Goal: Task Accomplishment & Management: Manage account settings

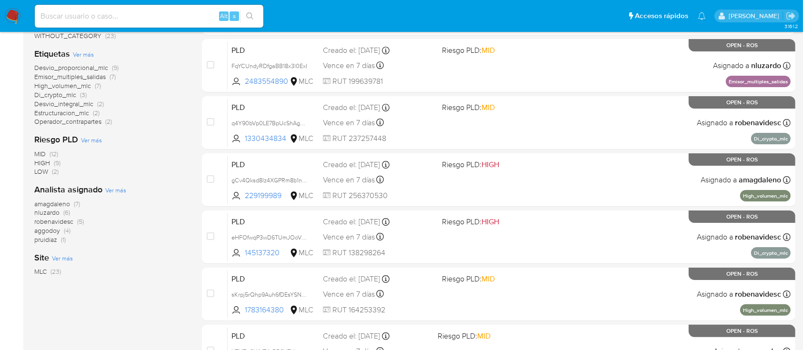
scroll to position [156, 0]
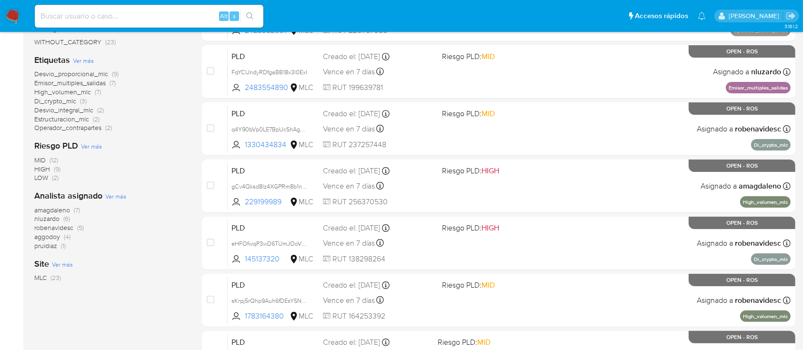
click at [56, 210] on span "amagdaleno" at bounding box center [52, 210] width 36 height 10
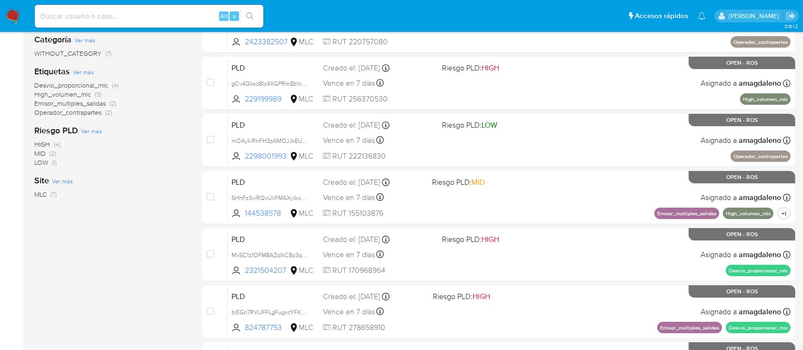
scroll to position [149, 0]
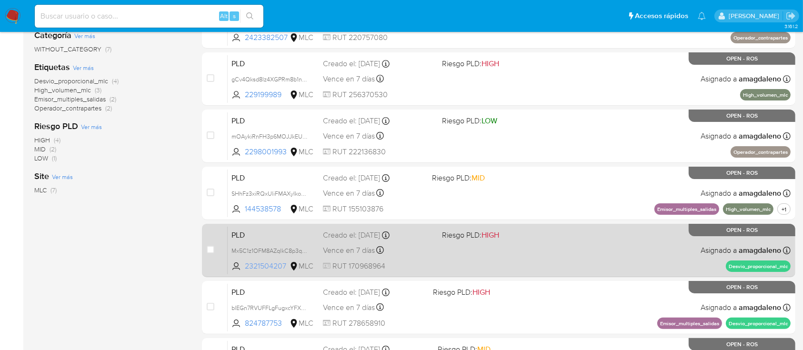
click at [266, 267] on span "2321504207" at bounding box center [266, 266] width 43 height 10
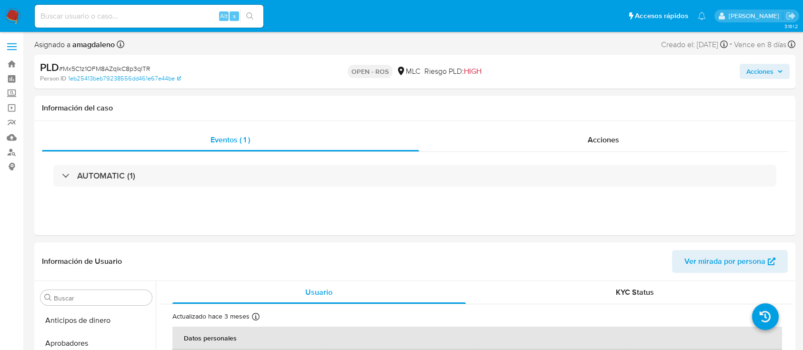
select select "10"
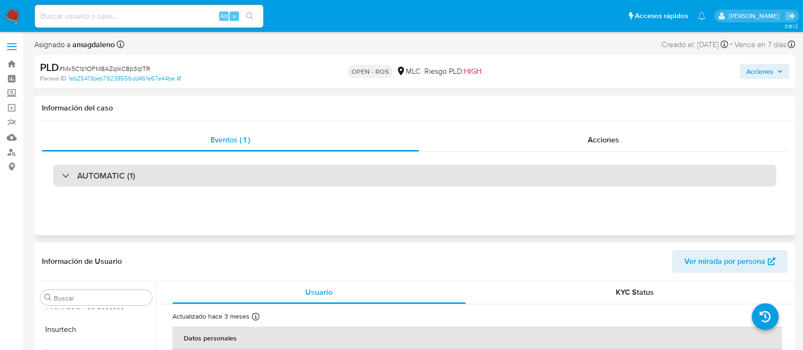
click at [662, 179] on div "AUTOMATIC (1)" at bounding box center [414, 176] width 723 height 22
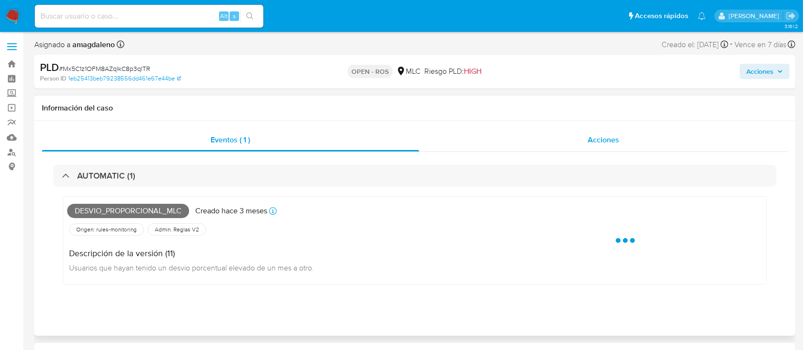
click at [648, 145] on div "Acciones" at bounding box center [603, 140] width 369 height 23
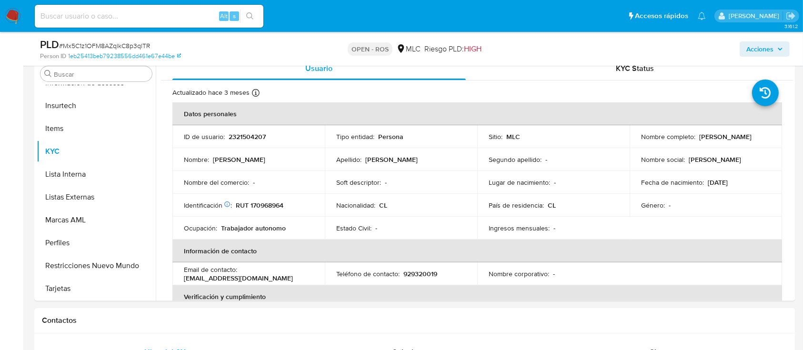
scroll to position [264, 0]
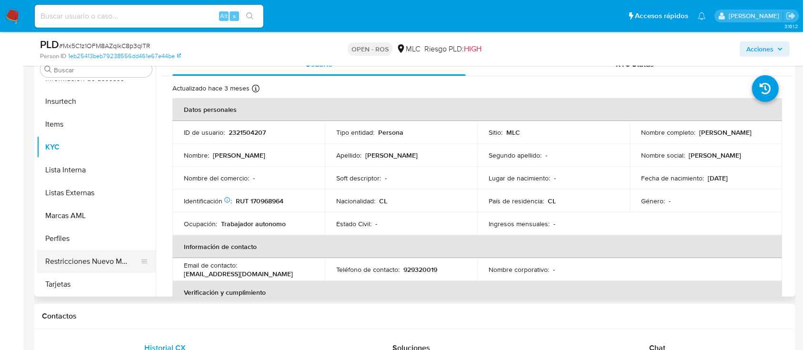
click at [96, 262] on button "Restricciones Nuevo Mundo" at bounding box center [92, 261] width 111 height 23
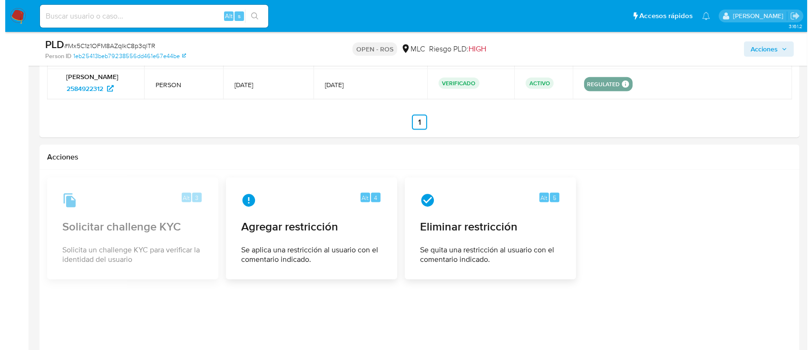
scroll to position [1353, 0]
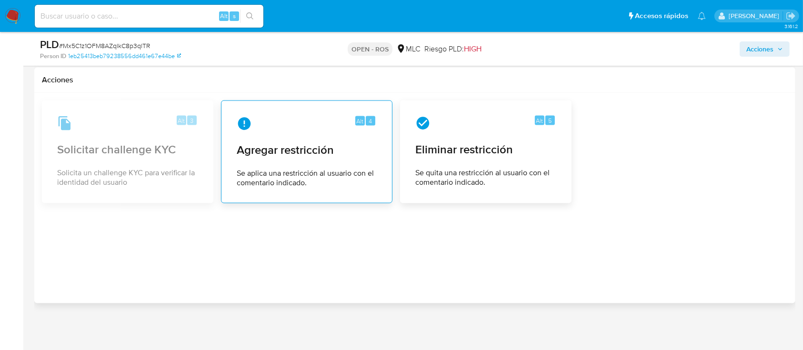
click at [300, 156] on span "Agregar restricción" at bounding box center [307, 150] width 140 height 14
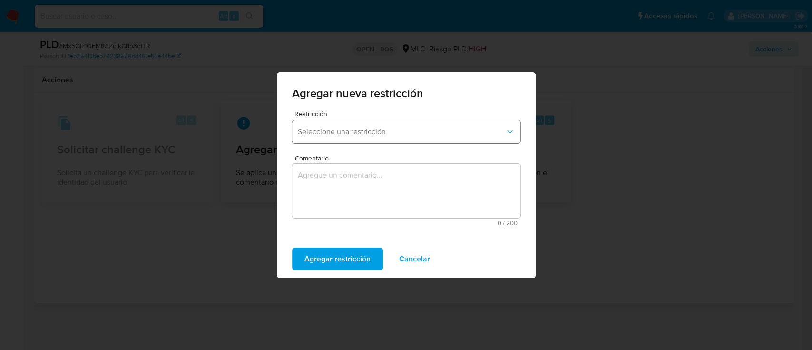
click at [401, 128] on span "Seleccione una restricción" at bounding box center [402, 132] width 208 height 10
click at [401, 129] on span "Seleccione una restricción" at bounding box center [402, 132] width 208 height 10
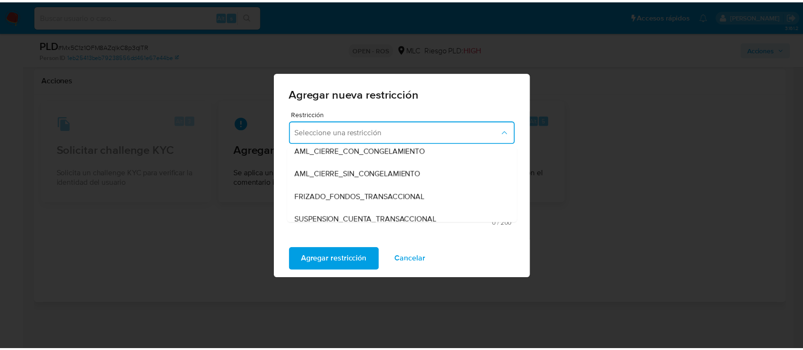
scroll to position [77, 0]
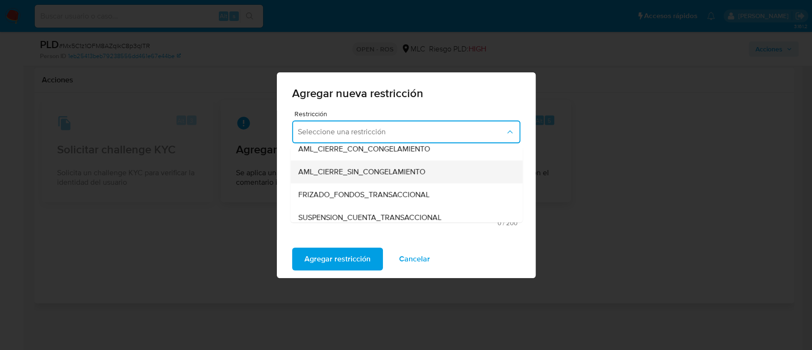
click at [406, 177] on div "AML_CIERRE_SIN_CONGELAMIENTO" at bounding box center [403, 171] width 211 height 23
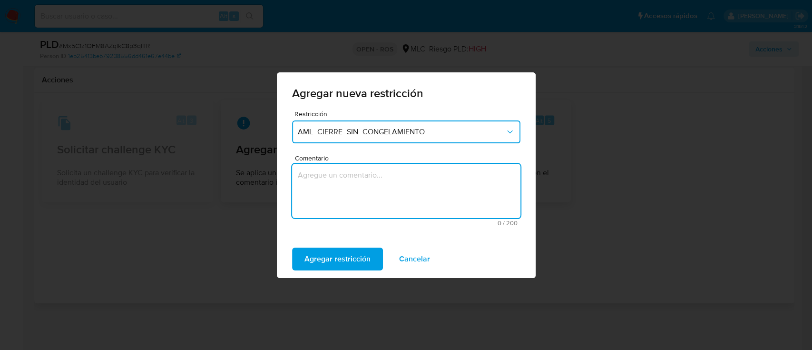
click at [405, 177] on textarea "Comentario" at bounding box center [406, 191] width 228 height 54
click at [405, 177] on textarea "Se aplica cierre de relacionamineto" at bounding box center [406, 191] width 228 height 54
click at [0, 0] on lt-span "relacionami en to" at bounding box center [0, 0] width 0 height 0
click at [436, 177] on textarea "Se aplica cierre de relacionamiento" at bounding box center [406, 191] width 228 height 54
click at [376, 198] on textarea "Se aplica cierre de relacionamiento debido a un degundo ROS." at bounding box center [406, 191] width 228 height 54
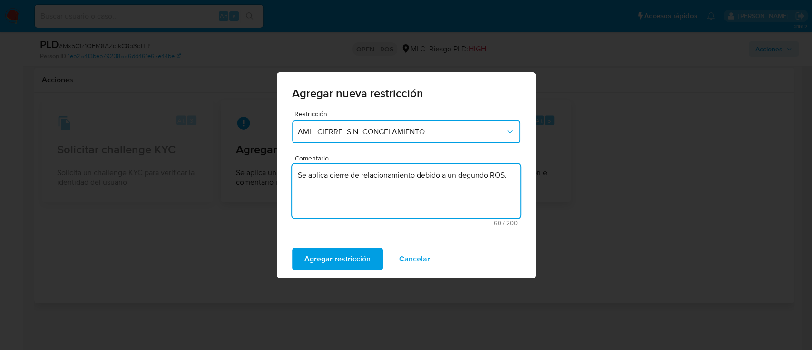
click at [477, 180] on textarea "Se aplica cierre de relacionamiento debido a un degundo ROS." at bounding box center [406, 191] width 228 height 54
click at [463, 174] on textarea "Se aplica cierre de relacionamiento debido a un degundo ROS." at bounding box center [406, 191] width 228 height 54
click at [0, 0] on lt-span "segundo" at bounding box center [0, 0] width 0 height 0
click at [479, 192] on textarea "Se aplica cierre de relacionamiento debido a un segundo ROS." at bounding box center [406, 191] width 228 height 54
type textarea "Se aplica cierre de relacionamiento debido a un segundo ROS."
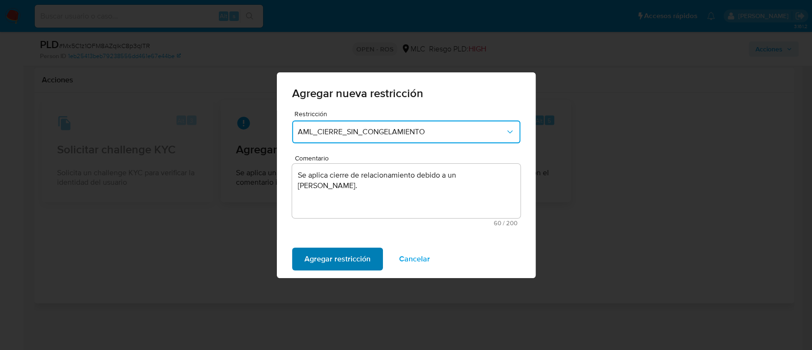
click at [331, 263] on span "Agregar restricción" at bounding box center [338, 258] width 66 height 21
click at [327, 263] on span "Confirmar" at bounding box center [322, 258] width 34 height 21
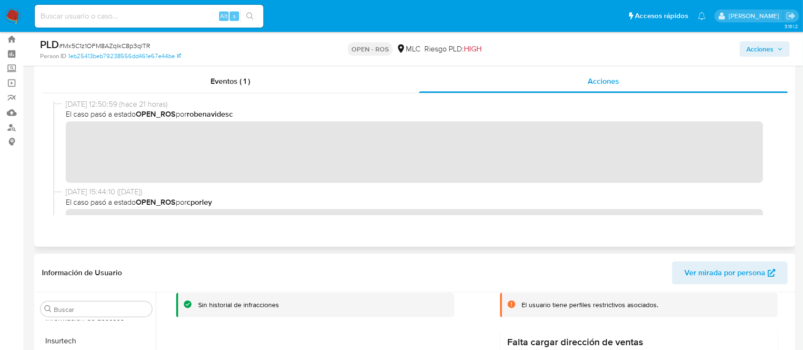
scroll to position [0, 0]
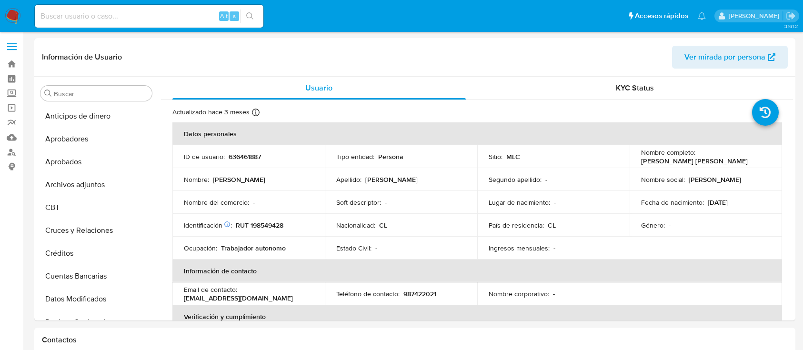
select select "10"
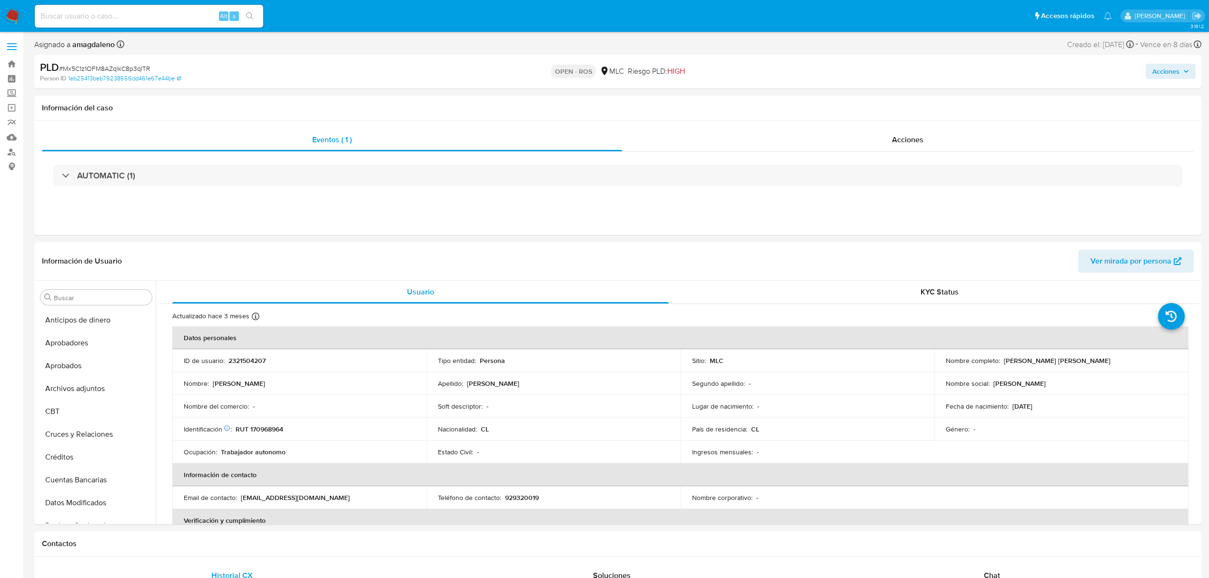
select select "10"
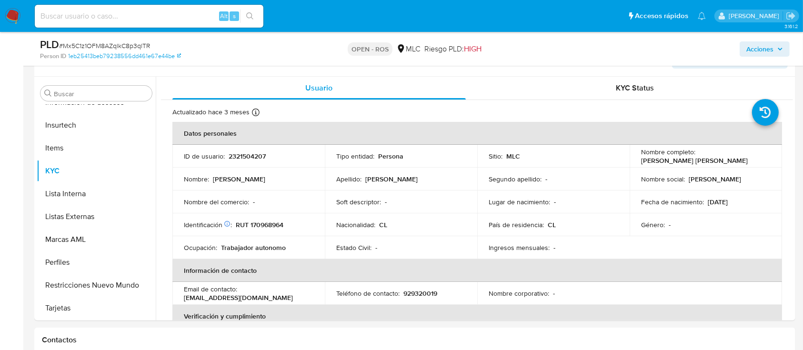
scroll to position [175, 0]
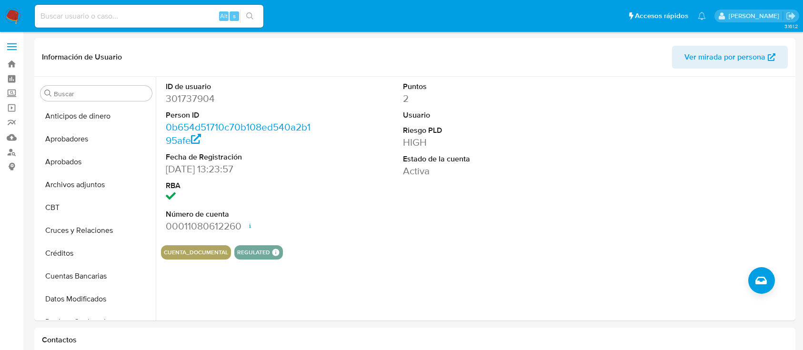
select select "10"
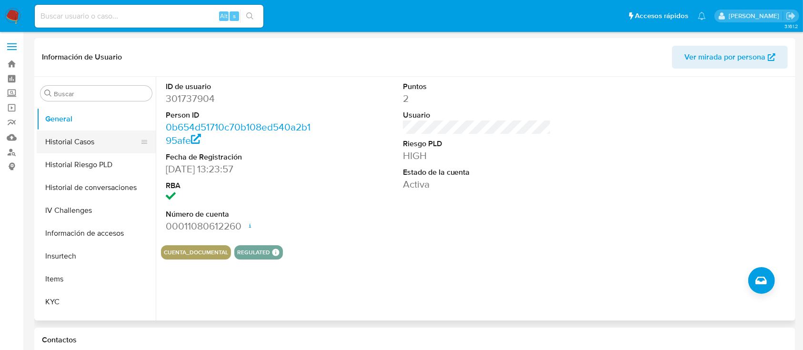
click at [126, 140] on button "Historial Casos" at bounding box center [92, 141] width 111 height 23
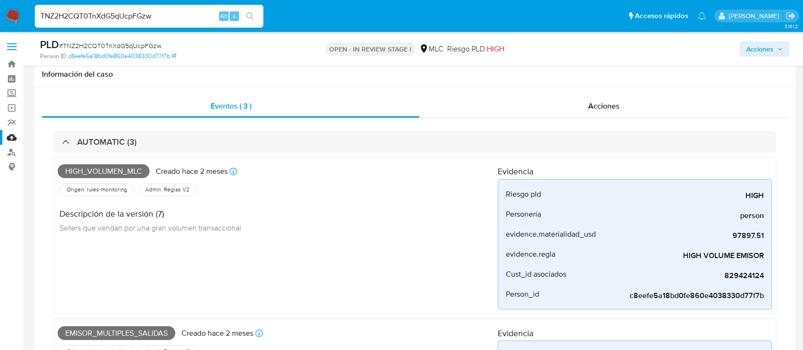
select select "10"
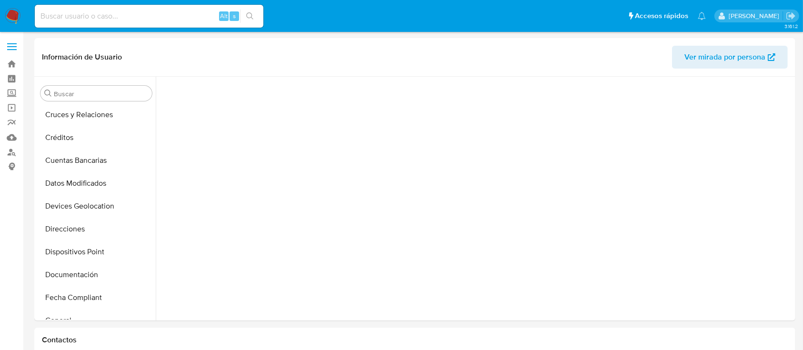
scroll to position [357, 0]
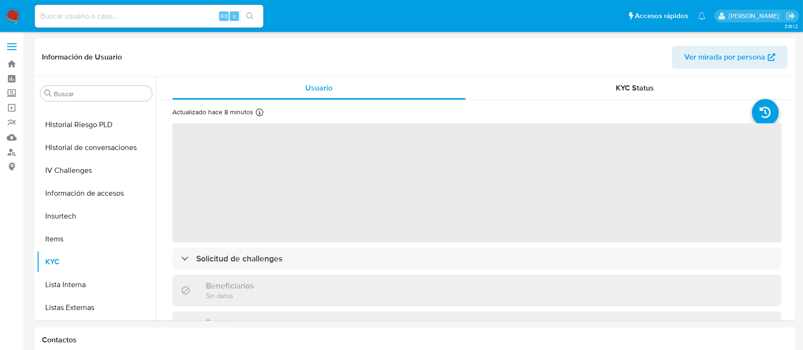
select select "10"
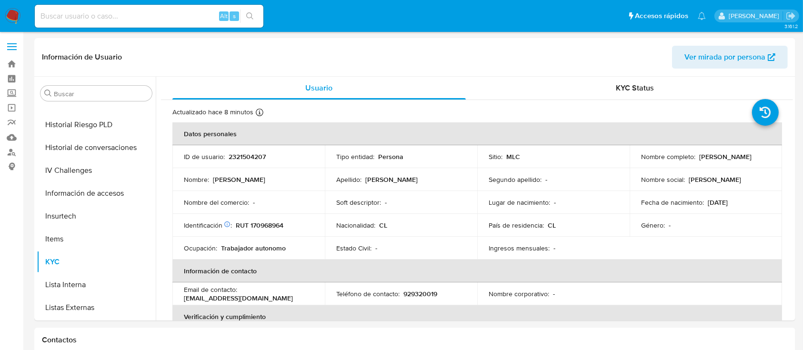
scroll to position [448, 0]
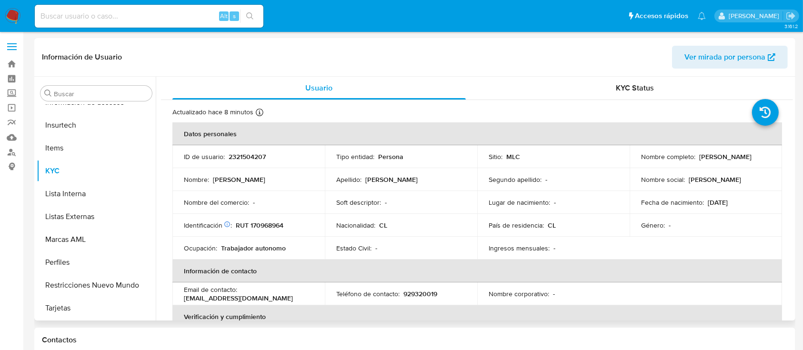
drag, startPoint x: 638, startPoint y: 160, endPoint x: 739, endPoint y: 168, distance: 101.2
click at [739, 168] on tbody "ID de usuario : 2321504207 Tipo entidad : Persona Sitio : MLC Nombre completo :…" at bounding box center [476, 202] width 609 height 114
click at [738, 166] on td "Nombre completo : Patricio Antonio Miranda Díaz" at bounding box center [705, 156] width 152 height 23
drag, startPoint x: 738, startPoint y: 166, endPoint x: 637, endPoint y: 164, distance: 101.4
click at [637, 164] on td "Nombre completo : Patricio Antonio Miranda Díaz" at bounding box center [705, 156] width 152 height 23
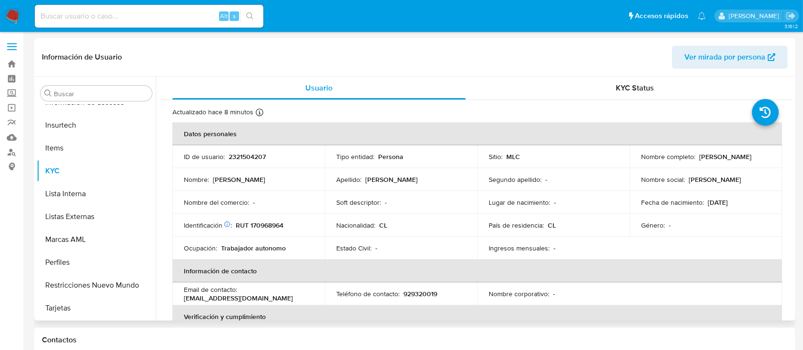
copy p "[PERSON_NAME] [PERSON_NAME]"
click at [277, 227] on p "RUT 170968964" at bounding box center [260, 225] width 48 height 9
copy p "170968964"
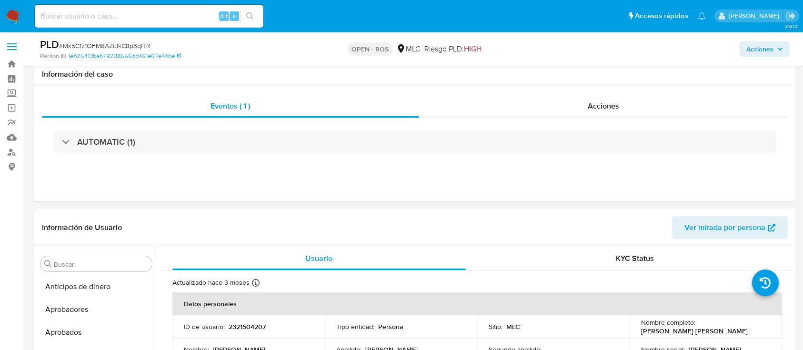
select select "10"
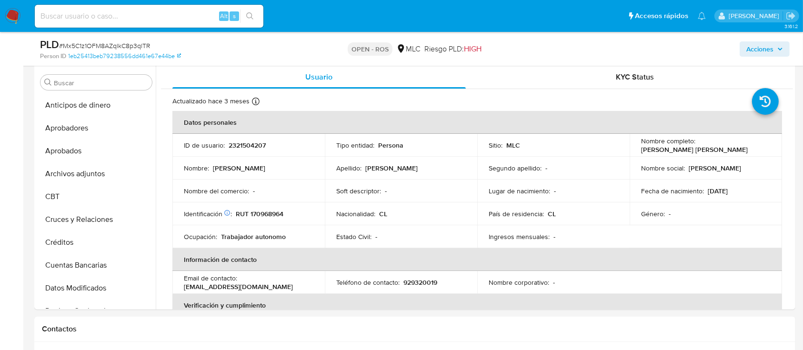
scroll to position [448, 0]
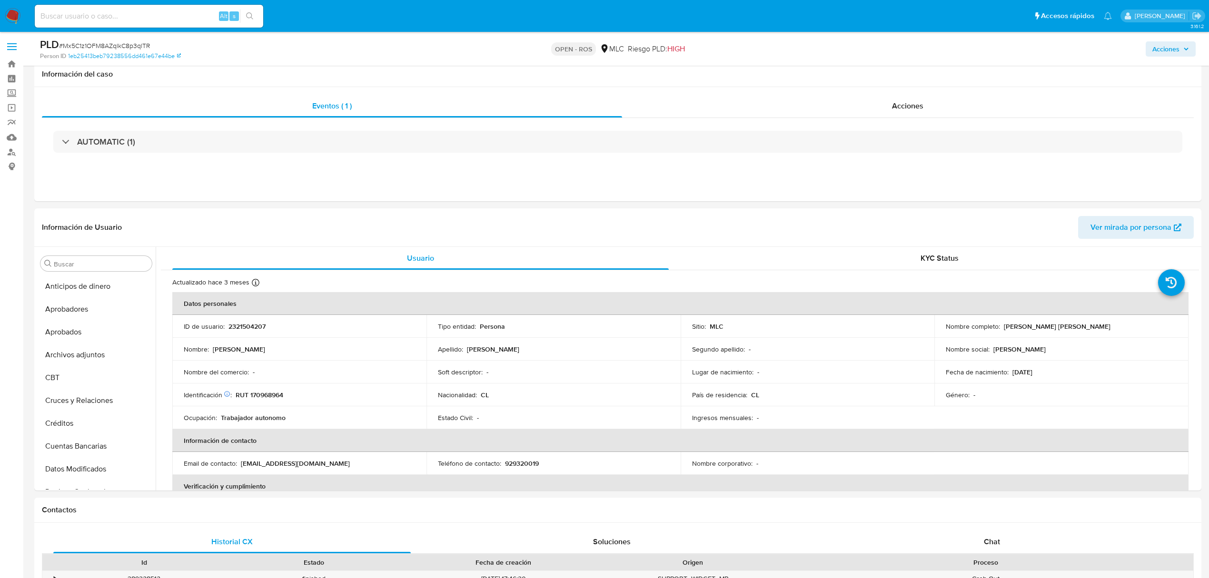
select select "10"
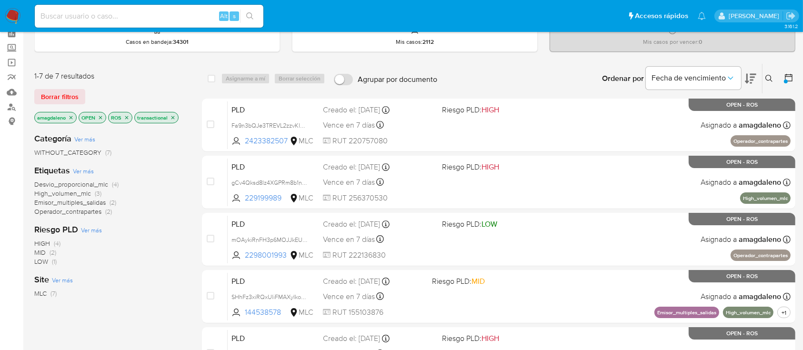
scroll to position [35, 0]
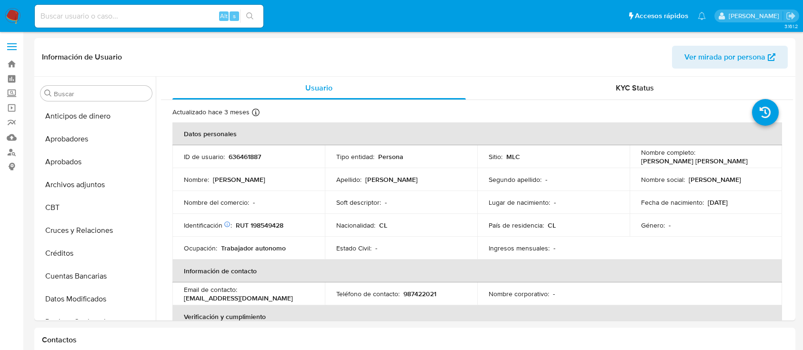
select select "10"
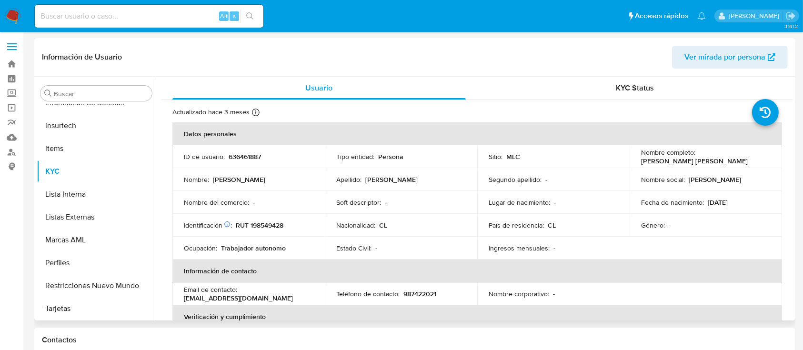
click at [511, 56] on header "Información de Usuario Ver mirada por persona" at bounding box center [414, 57] width 745 height 23
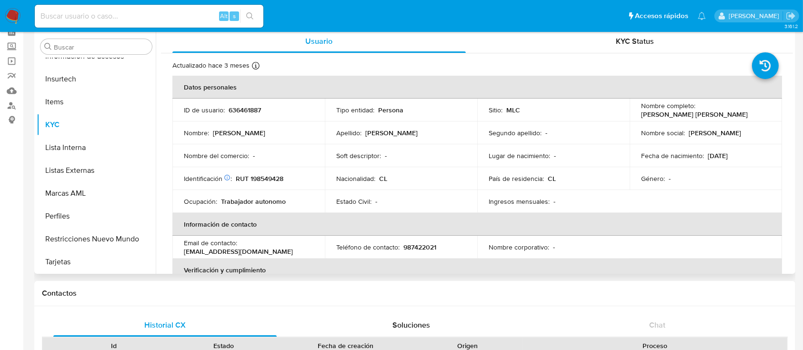
scroll to position [63, 0]
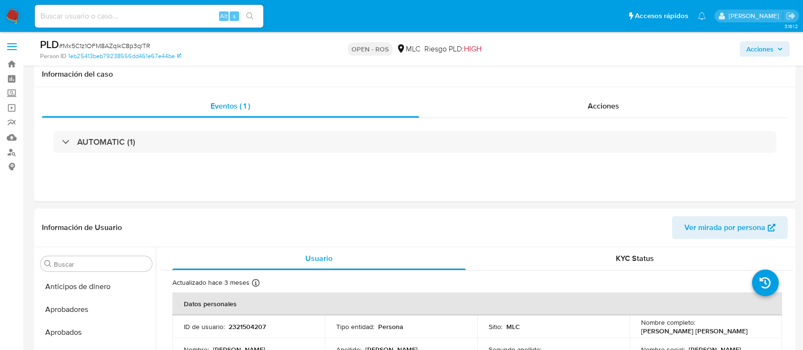
select select "10"
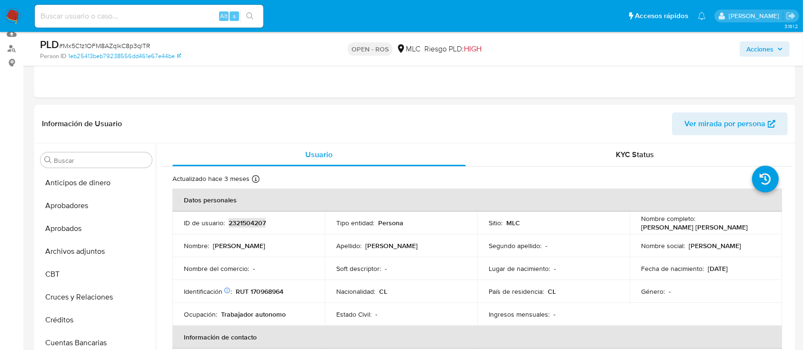
scroll to position [63, 0]
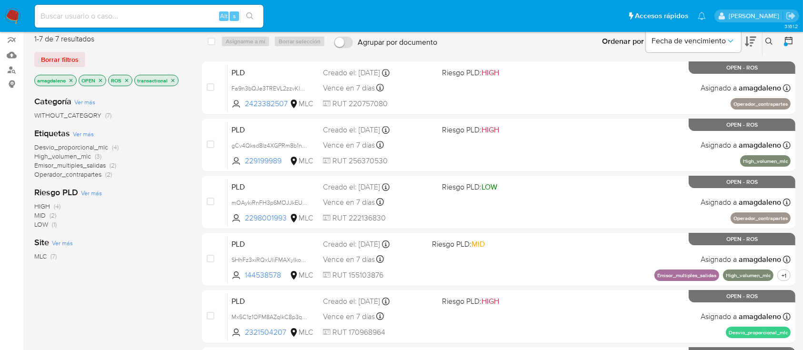
scroll to position [81, 0]
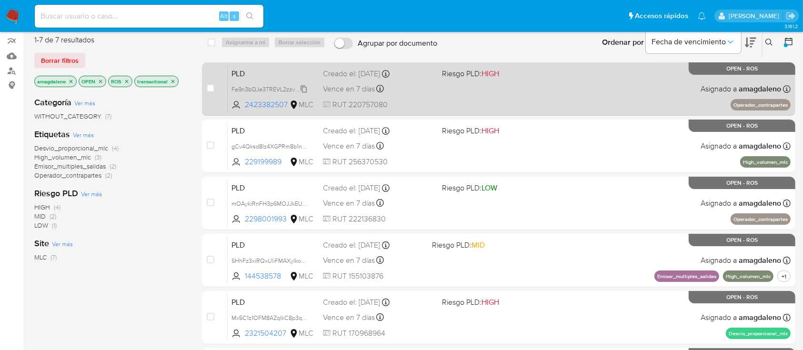
click at [265, 87] on span "Fa9n3bQJe3TREVL2zzvKl6DG" at bounding box center [271, 88] width 80 height 10
click at [267, 105] on span "2423382507" at bounding box center [266, 104] width 43 height 10
click at [473, 96] on div "PLD Fa9n3bQJe3TREVL2zzvKl6DG 2423382507 MLC Riesgo PLD: HIGH Creado el: 12/07/2…" at bounding box center [509, 89] width 563 height 48
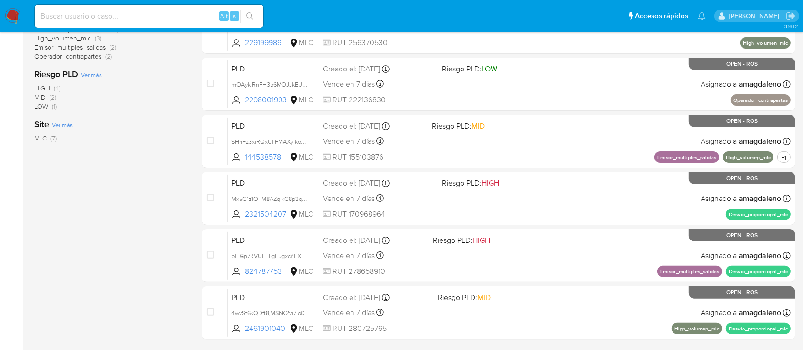
scroll to position [73, 0]
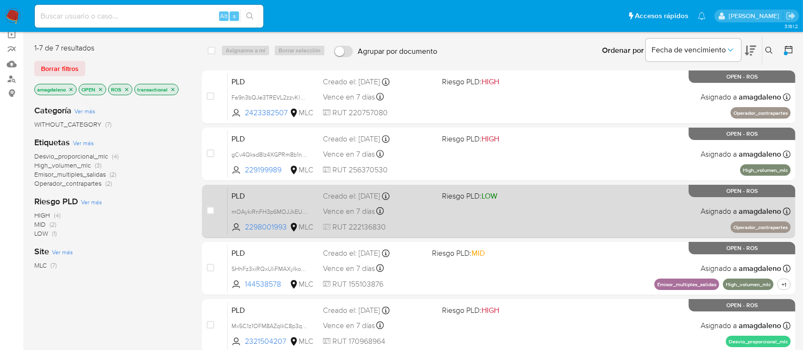
click at [436, 223] on div "PLD mOAykiRnFH3p6MOJJkEUcHez 2298001993 MLC Riesgo PLD: LOW Creado el: 12/07/20…" at bounding box center [509, 211] width 563 height 48
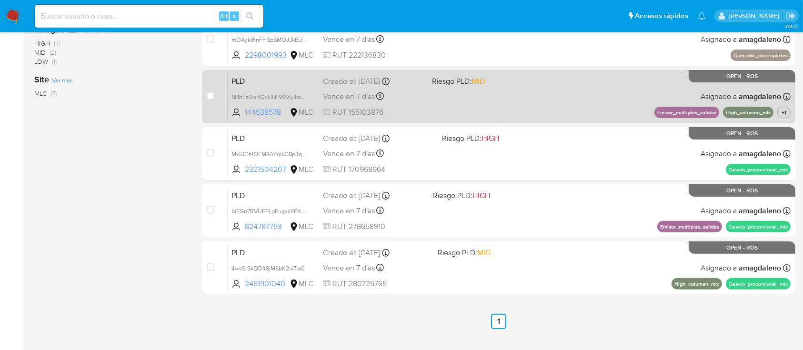
scroll to position [264, 0]
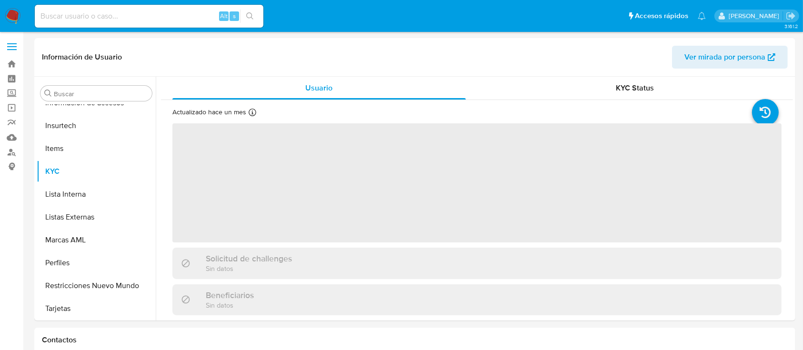
scroll to position [448, 0]
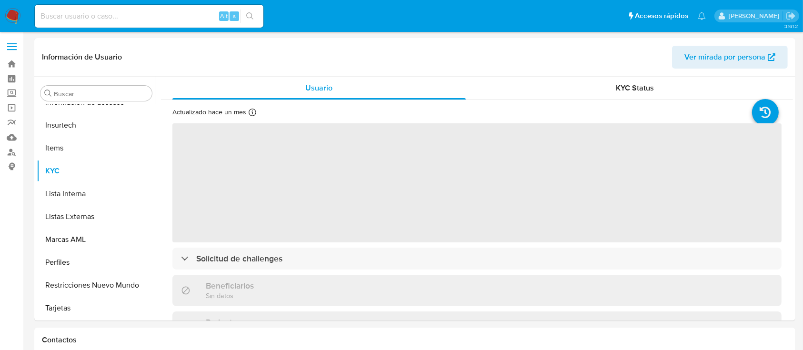
select select "10"
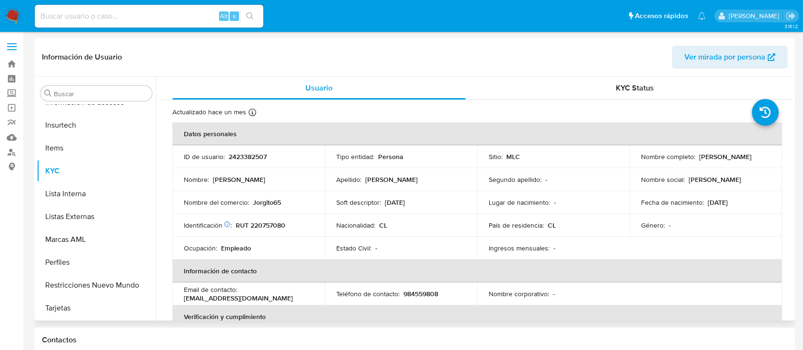
click at [699, 159] on p "[PERSON_NAME]" at bounding box center [725, 156] width 52 height 9
drag, startPoint x: 639, startPoint y: 162, endPoint x: 736, endPoint y: 159, distance: 97.6
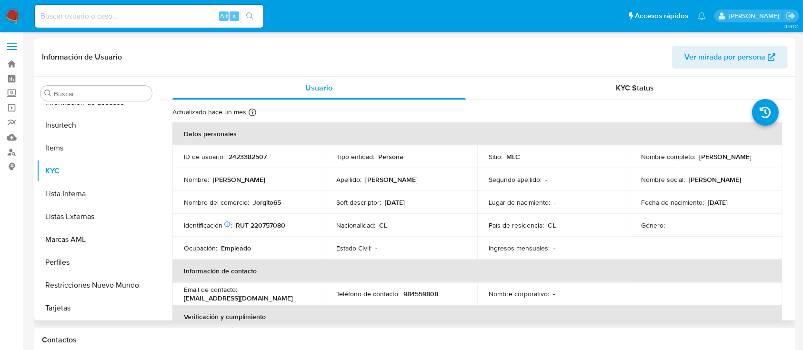
click at [736, 159] on div "Nombre completo : Cristobal Andres Novoa Barrios" at bounding box center [705, 156] width 129 height 9
copy p "[PERSON_NAME]"
click at [264, 229] on p "RUT 220757080" at bounding box center [261, 225] width 50 height 9
copy p "220757080"
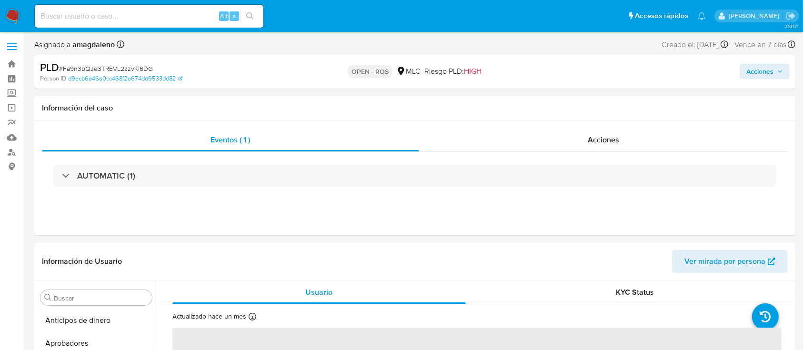
scroll to position [448, 0]
select select "10"
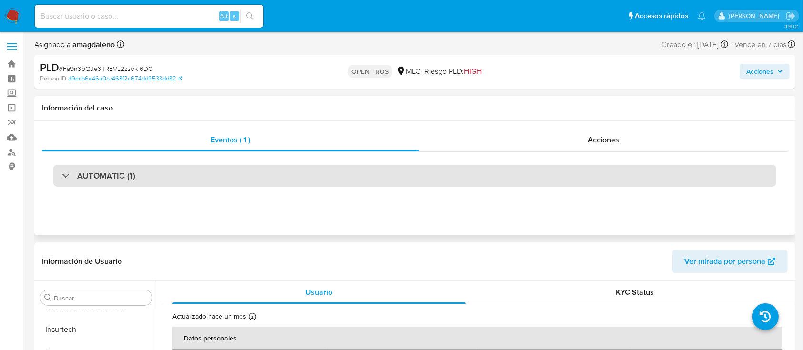
click at [458, 169] on div "AUTOMATIC (1)" at bounding box center [414, 176] width 723 height 22
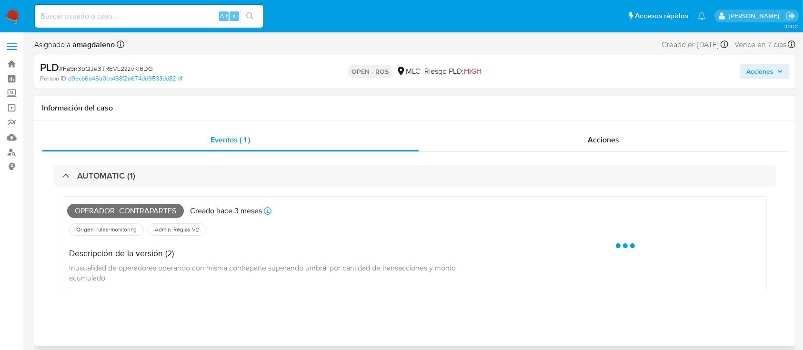
click at [142, 211] on span "Operador_contrapartes" at bounding box center [125, 211] width 117 height 14
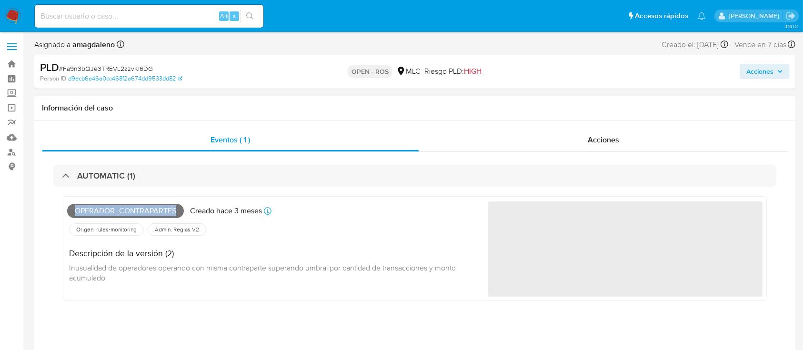
click at [142, 211] on span "Operador_contrapartes" at bounding box center [125, 211] width 117 height 14
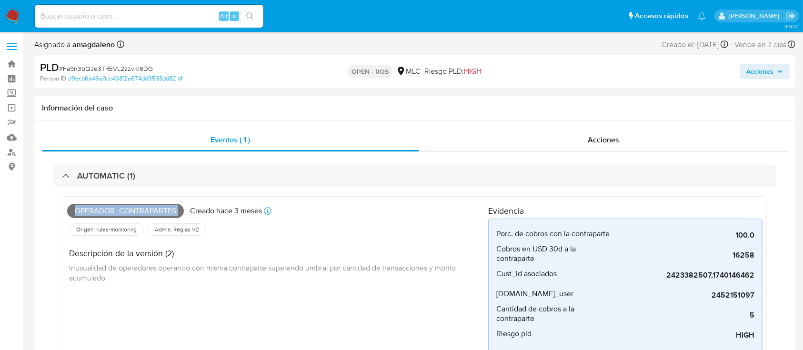
copy span "Operador_contrapartes"
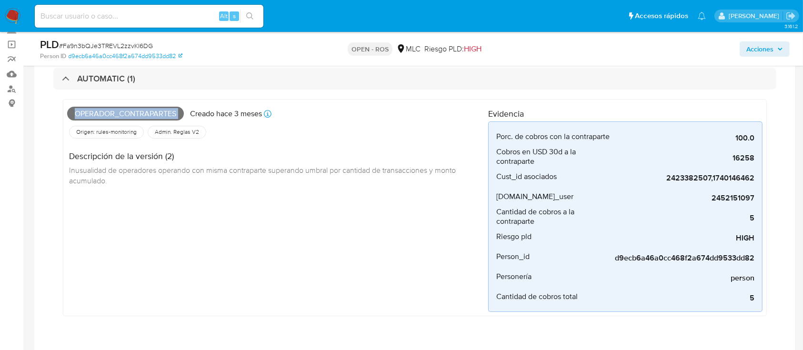
scroll to position [0, 0]
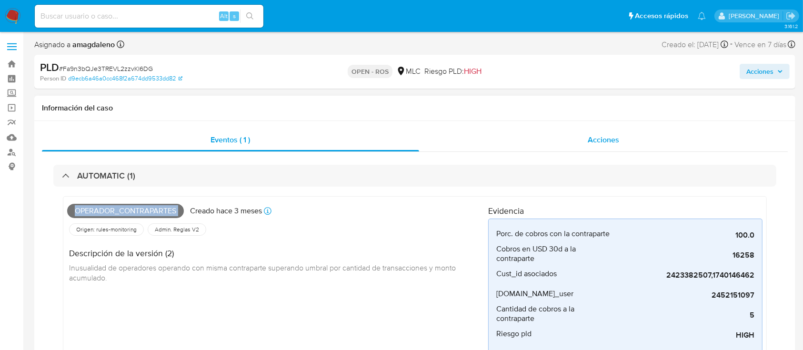
click at [537, 144] on div "Acciones" at bounding box center [603, 140] width 369 height 23
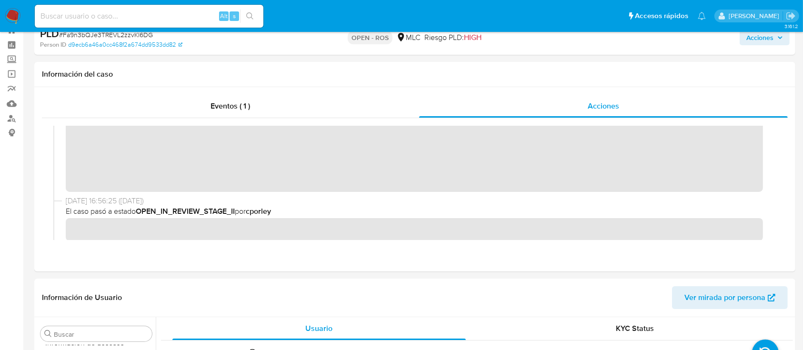
scroll to position [190, 0]
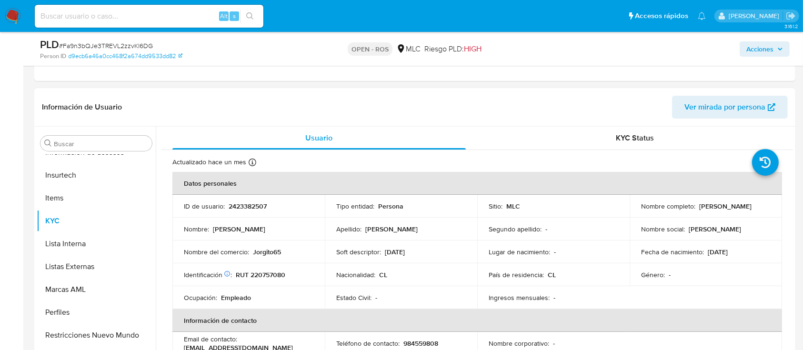
click at [244, 205] on p "2423382507" at bounding box center [247, 206] width 38 height 9
copy p "2423382507"
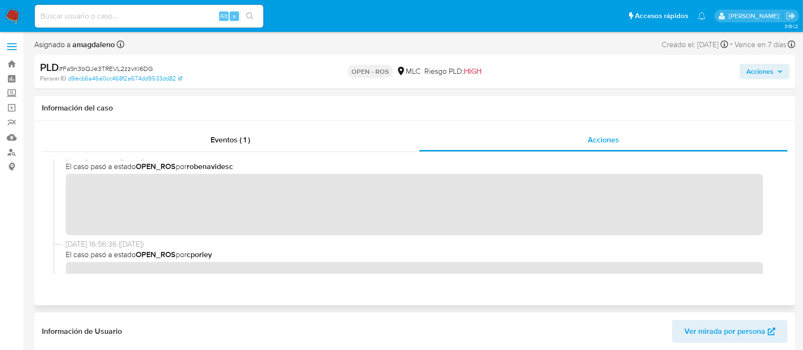
scroll to position [0, 0]
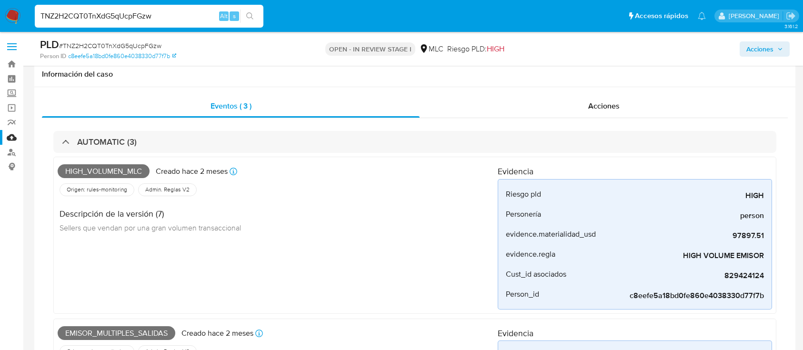
select select "10"
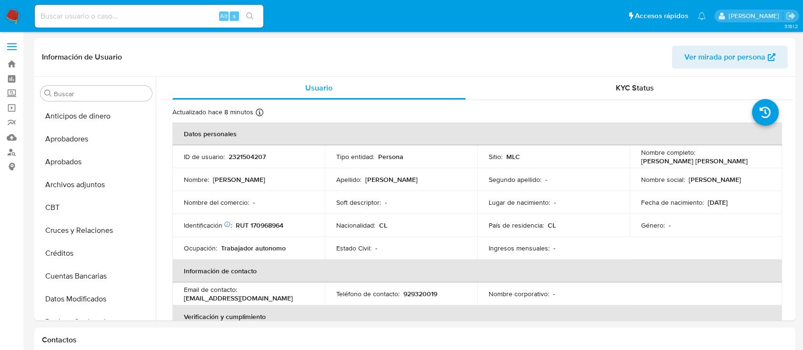
select select "10"
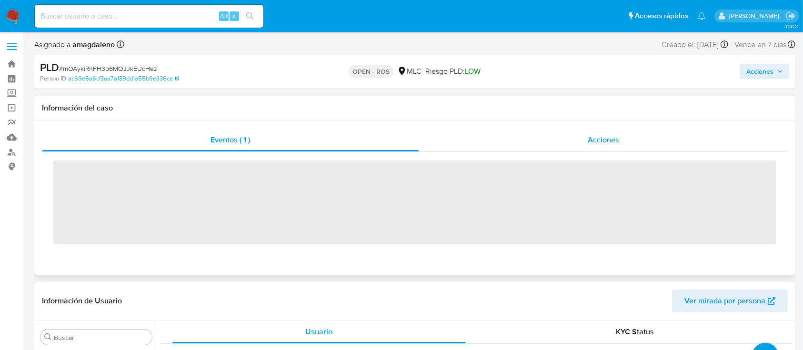
scroll to position [448, 0]
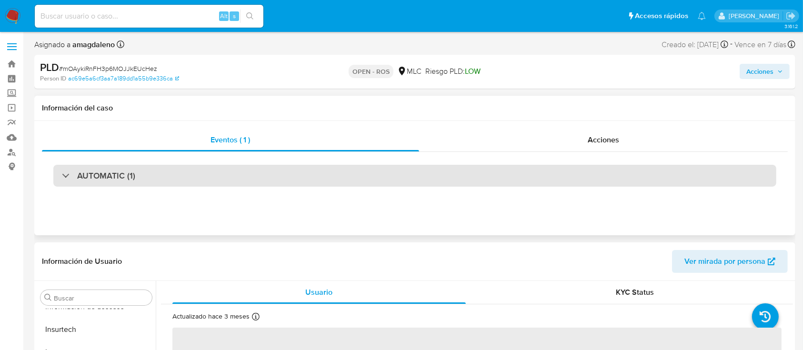
select select "10"
click at [385, 185] on div "AUTOMATIC (1)" at bounding box center [414, 176] width 723 height 22
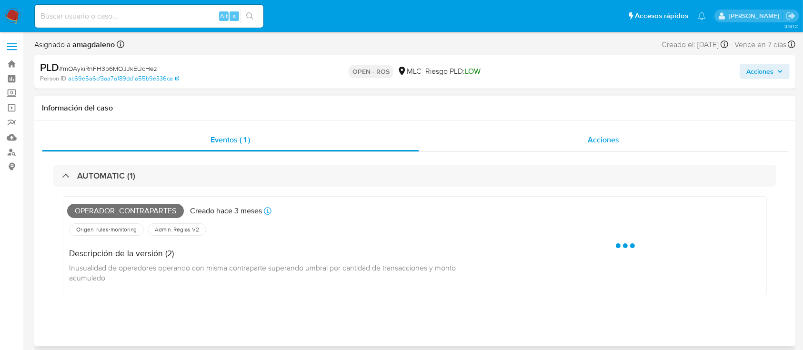
click at [495, 138] on div "Acciones" at bounding box center [603, 140] width 369 height 23
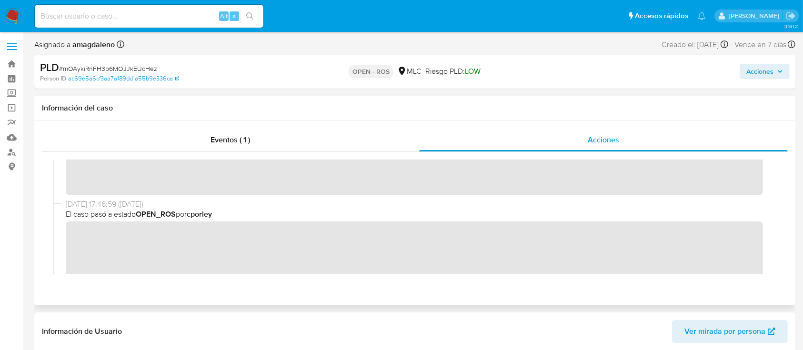
scroll to position [127, 0]
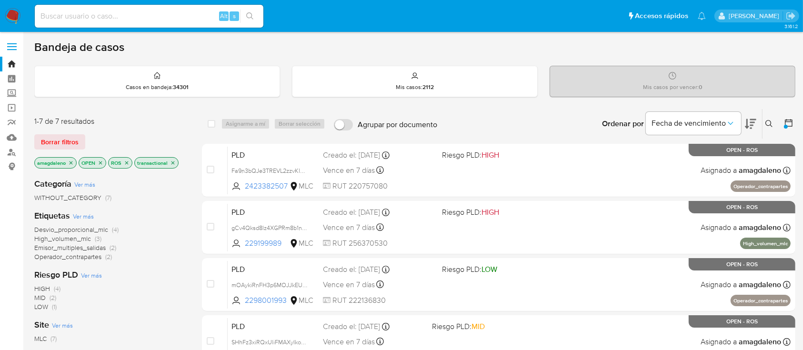
click at [74, 161] on icon "close-filter" at bounding box center [71, 163] width 6 height 6
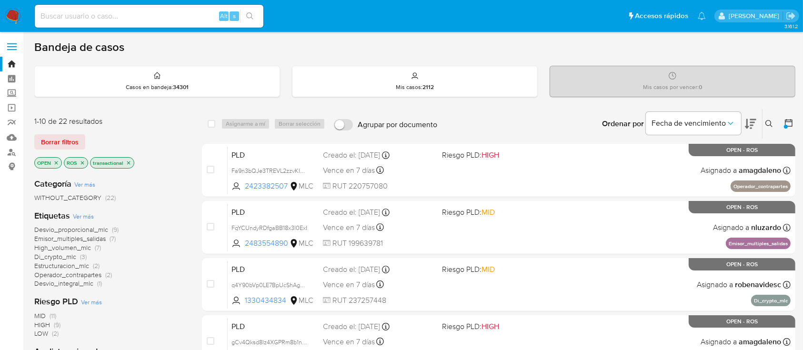
click at [80, 160] on icon "close-filter" at bounding box center [82, 163] width 6 height 6
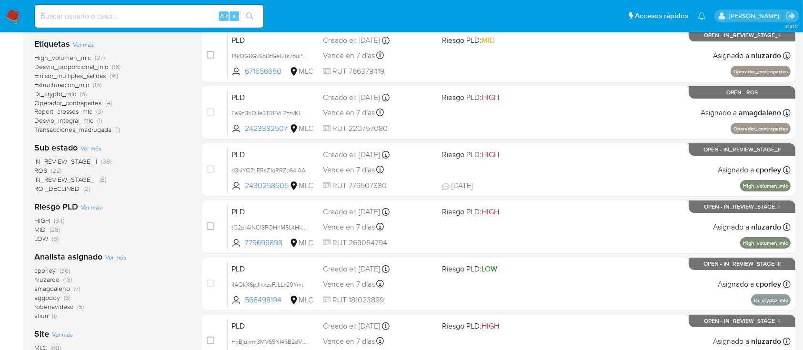
scroll to position [190, 0]
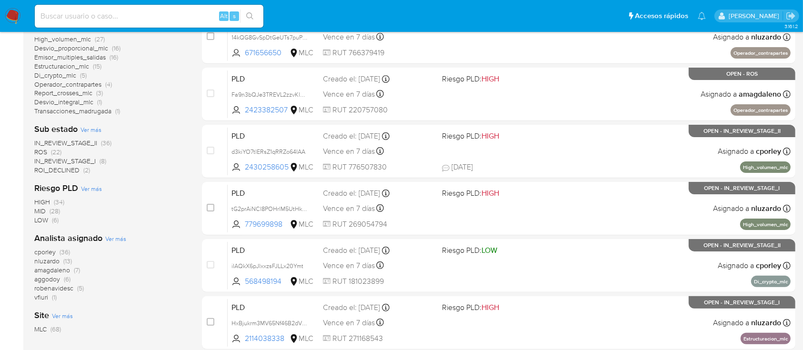
click at [39, 272] on span "amagdaleno" at bounding box center [52, 270] width 36 height 10
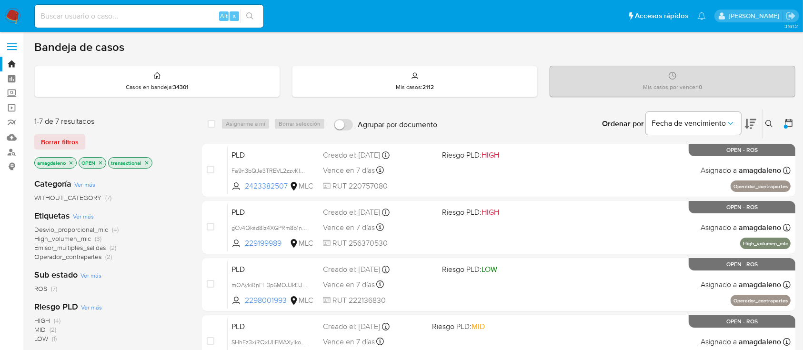
click at [786, 125] on div at bounding box center [785, 127] width 4 height 4
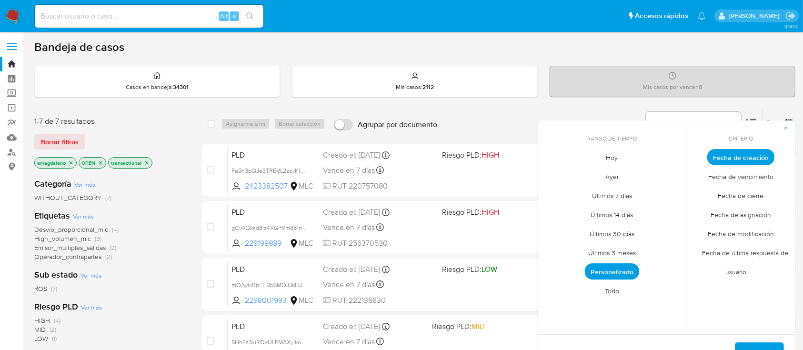
click at [613, 291] on span "Todo" at bounding box center [611, 291] width 34 height 20
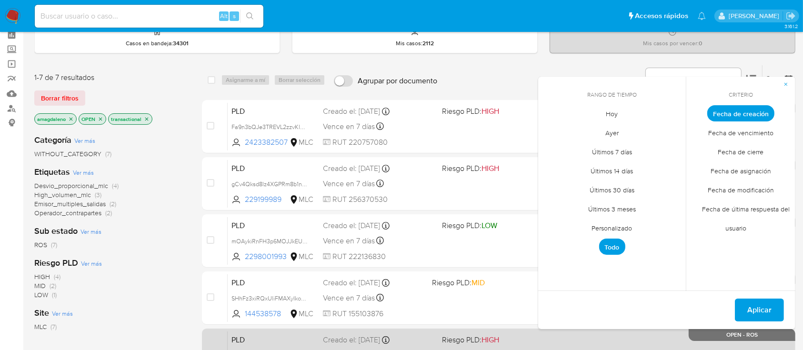
scroll to position [63, 0]
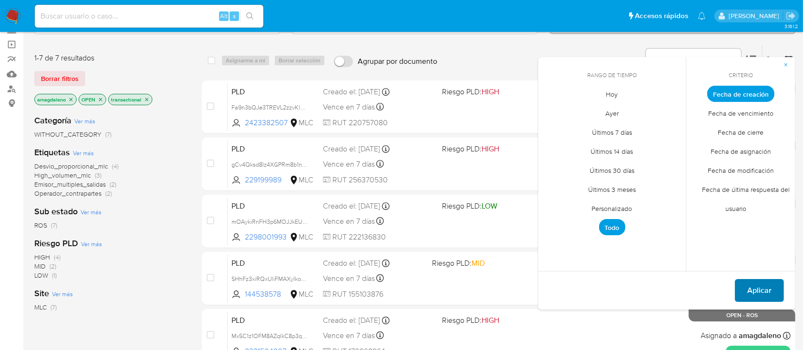
click at [762, 289] on span "Aplicar" at bounding box center [759, 290] width 24 height 21
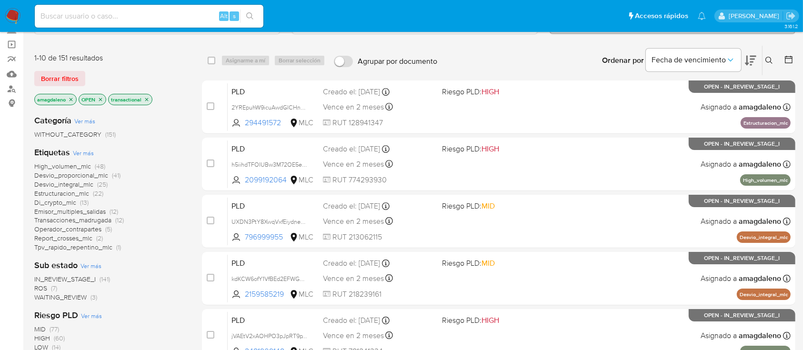
click at [752, 63] on icon at bounding box center [749, 60] width 11 height 11
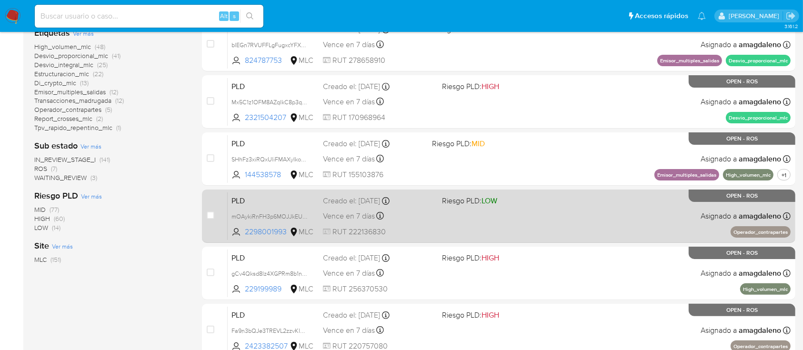
scroll to position [245, 0]
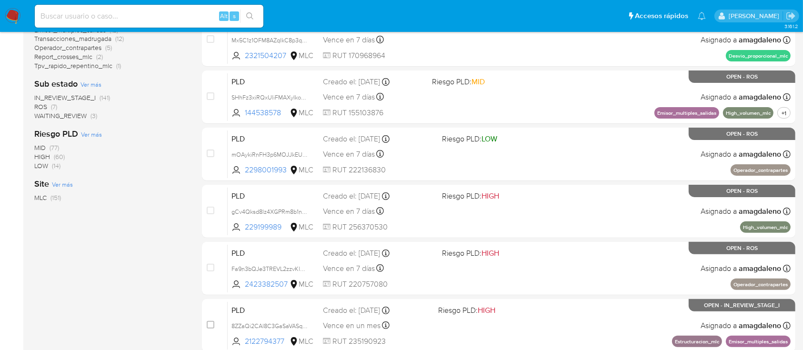
click at [150, 189] on div "Site Ver más MLC (151)" at bounding box center [110, 190] width 152 height 24
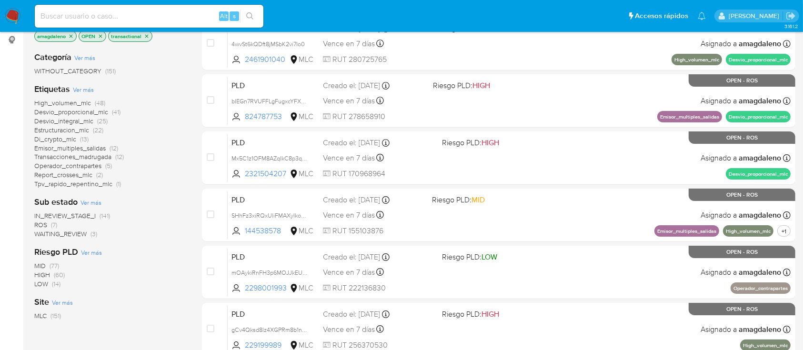
scroll to position [63, 0]
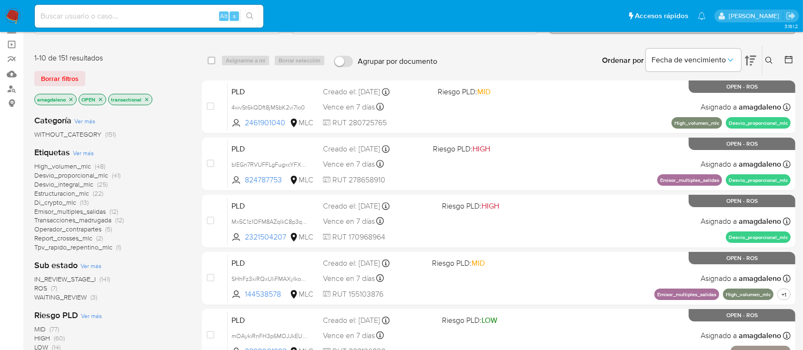
click at [789, 60] on icon at bounding box center [788, 60] width 10 height 10
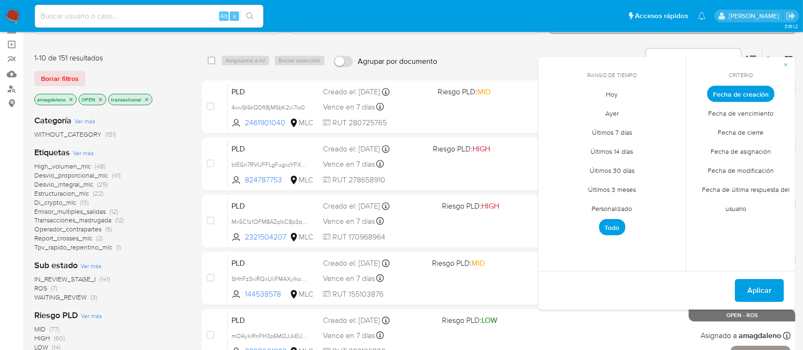
click at [68, 202] on span "Di_crypto_mlc" at bounding box center [55, 203] width 42 height 10
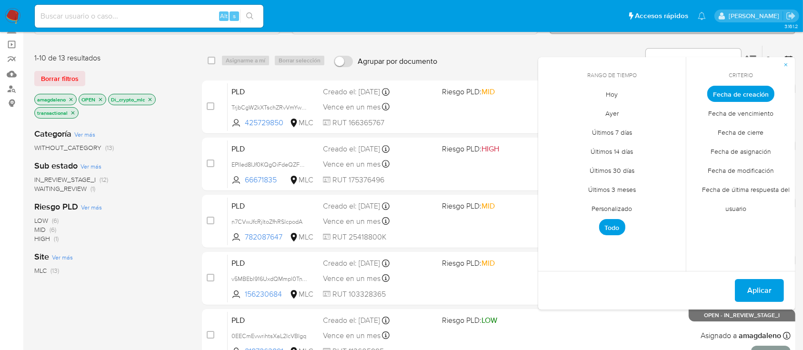
click at [474, 62] on div "Ordenar por Fecha de vencimiento No es posible ordenar los resultados mientras …" at bounding box center [618, 61] width 353 height 30
click at [787, 68] on span "button" at bounding box center [786, 64] width 6 height 13
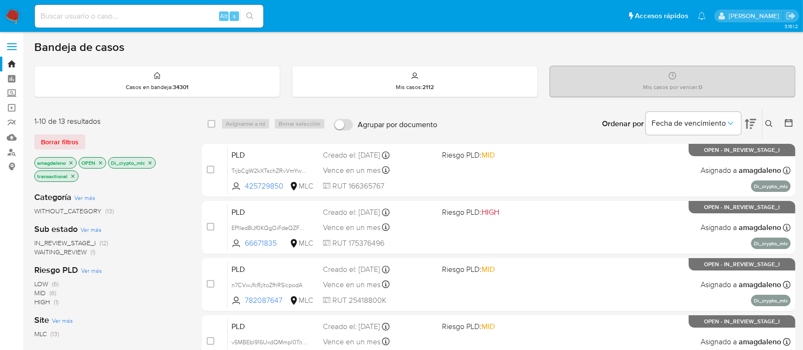
click at [786, 124] on icon at bounding box center [788, 123] width 10 height 10
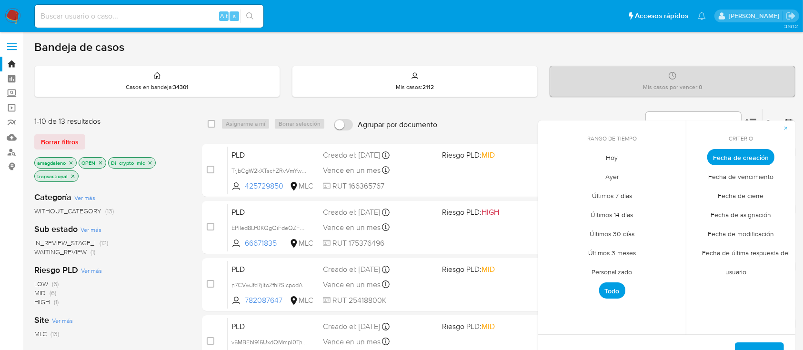
click at [594, 273] on span "Personalizado" at bounding box center [612, 272] width 60 height 20
click at [552, 175] on icon "Mes anterior" at bounding box center [552, 174] width 11 height 11
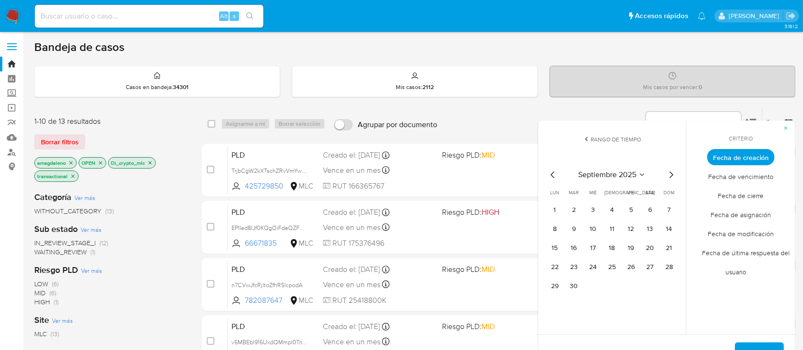
click at [552, 175] on icon "Mes anterior" at bounding box center [552, 174] width 11 height 11
click at [630, 210] on button "1" at bounding box center [630, 209] width 15 height 15
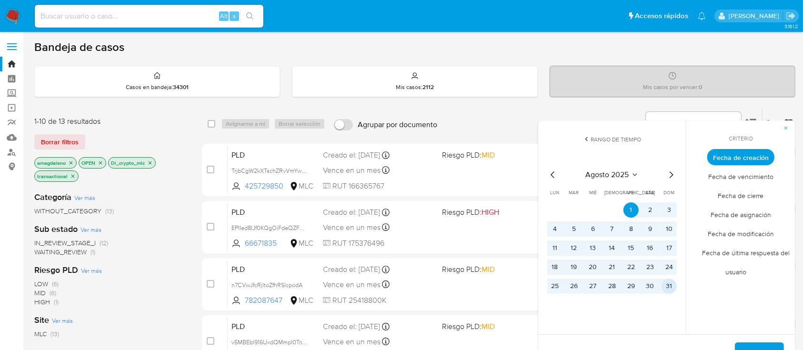
click at [674, 287] on button "31" at bounding box center [668, 285] width 15 height 15
click at [763, 343] on span "Aplicar" at bounding box center [759, 353] width 24 height 21
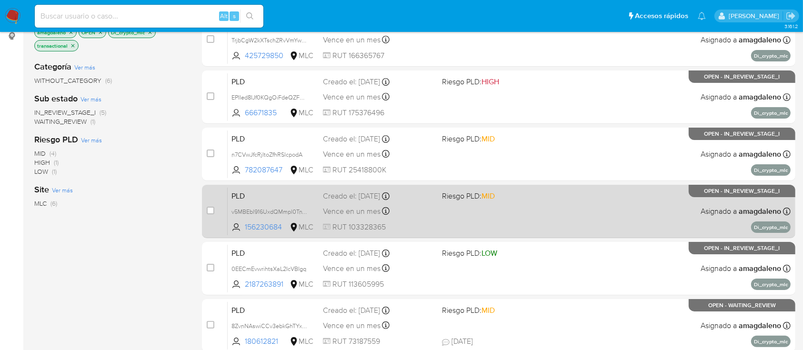
scroll to position [63, 0]
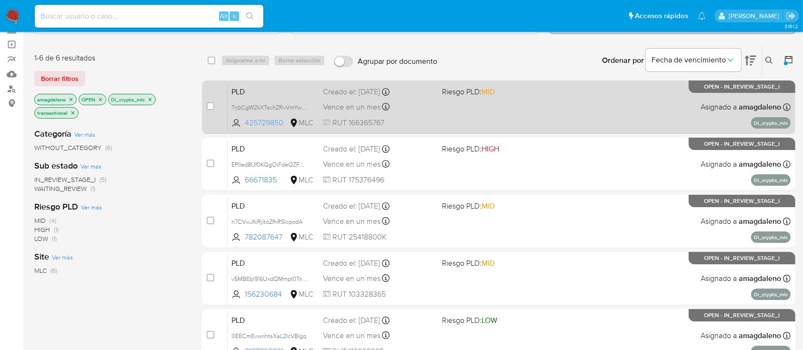
click at [252, 127] on span "425729850" at bounding box center [266, 123] width 43 height 10
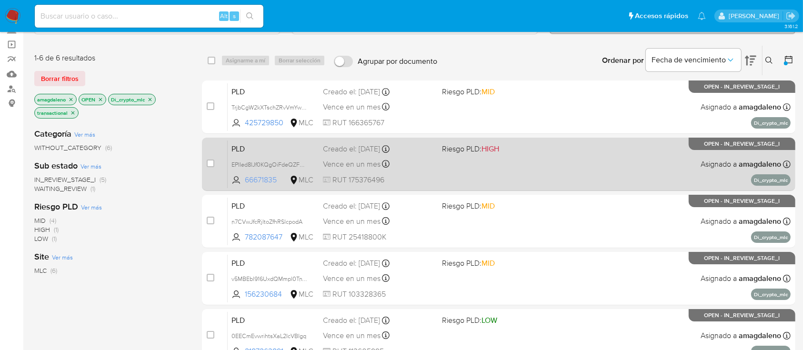
click at [268, 184] on span "66671835" at bounding box center [266, 180] width 43 height 10
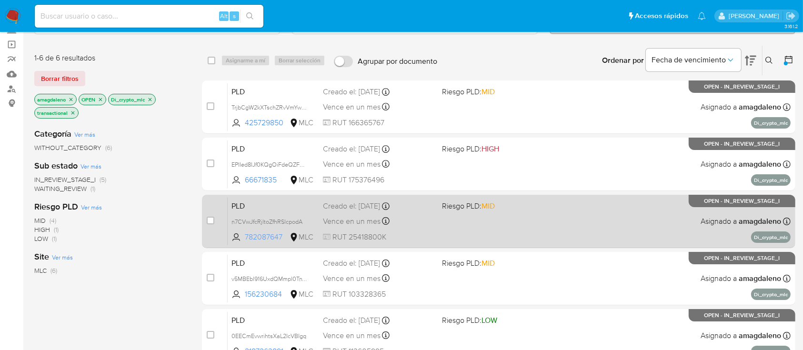
click at [274, 232] on span "782087647" at bounding box center [266, 237] width 43 height 10
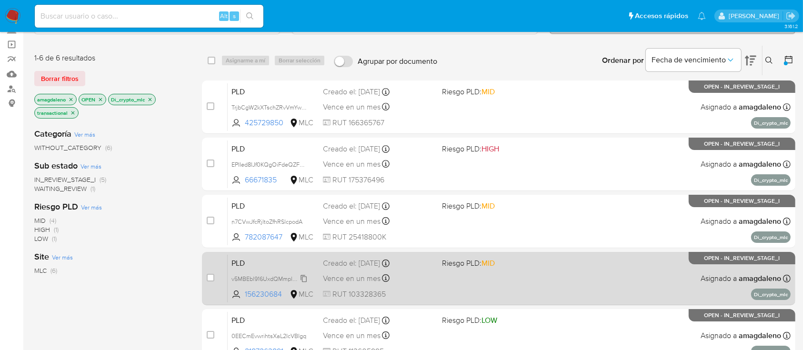
drag, startPoint x: 269, startPoint y: 292, endPoint x: 268, endPoint y: 281, distance: 10.5
click at [268, 292] on span "156230684" at bounding box center [266, 294] width 43 height 10
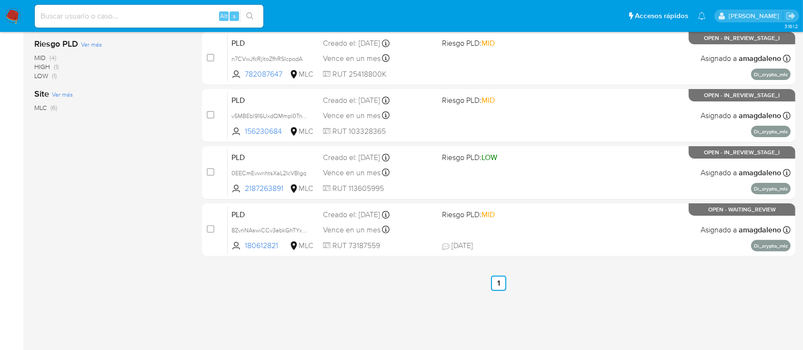
scroll to position [243, 0]
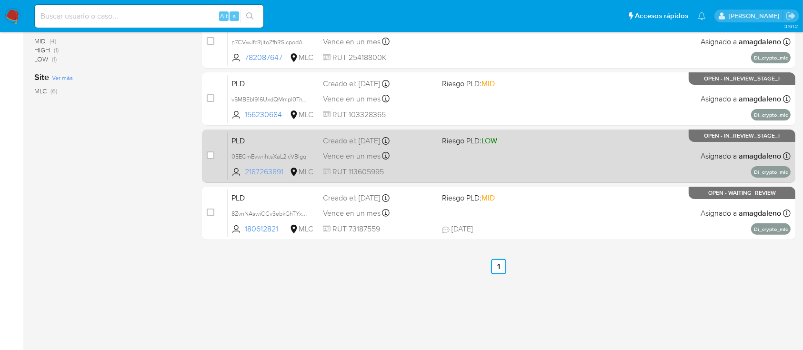
click at [261, 167] on span "2187263891" at bounding box center [266, 172] width 43 height 10
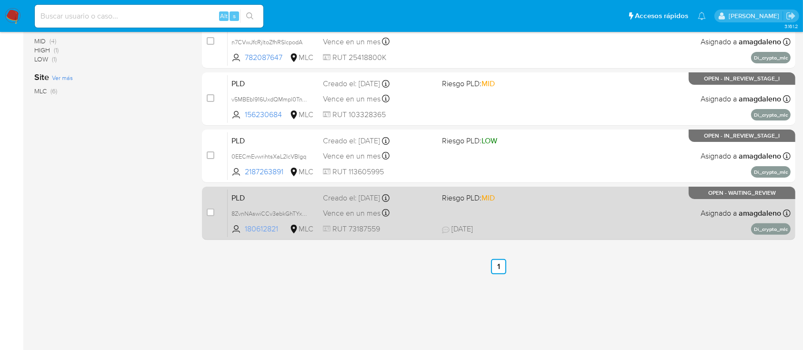
click at [272, 228] on span "180612821" at bounding box center [266, 229] width 43 height 10
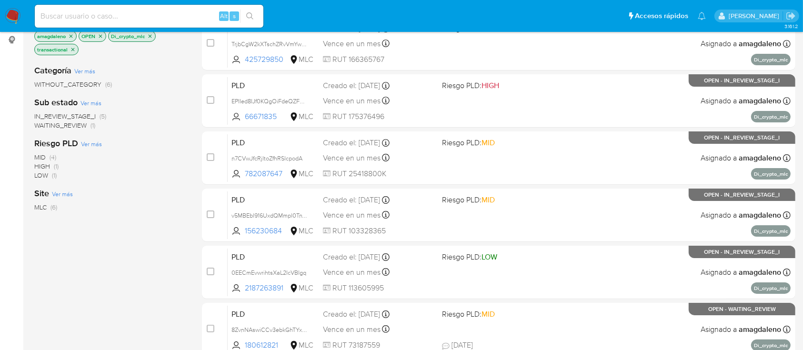
scroll to position [0, 0]
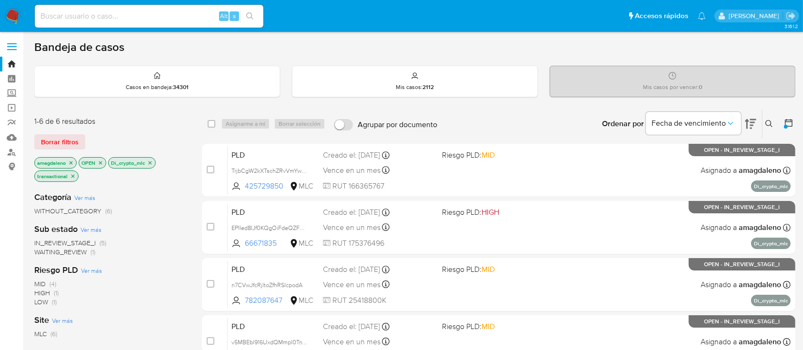
click at [153, 160] on icon "close-filter" at bounding box center [150, 163] width 6 height 6
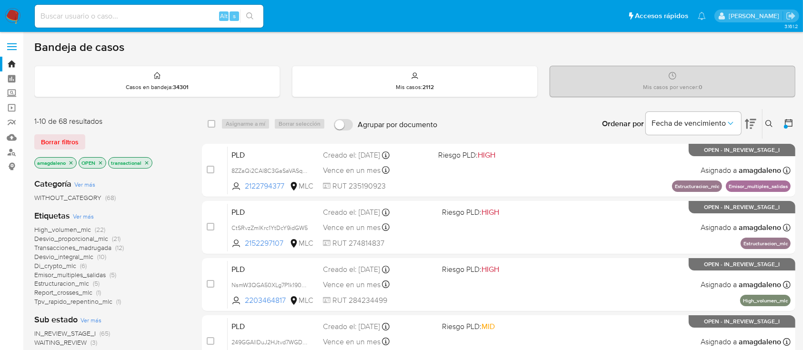
click at [790, 122] on icon at bounding box center [788, 123] width 10 height 10
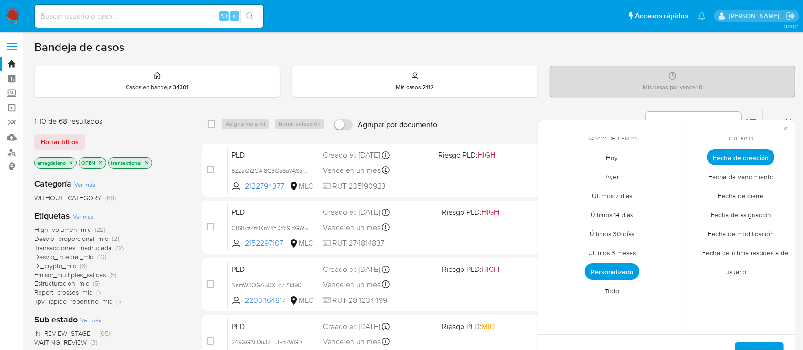
click at [613, 271] on span "Personalizado" at bounding box center [612, 271] width 54 height 16
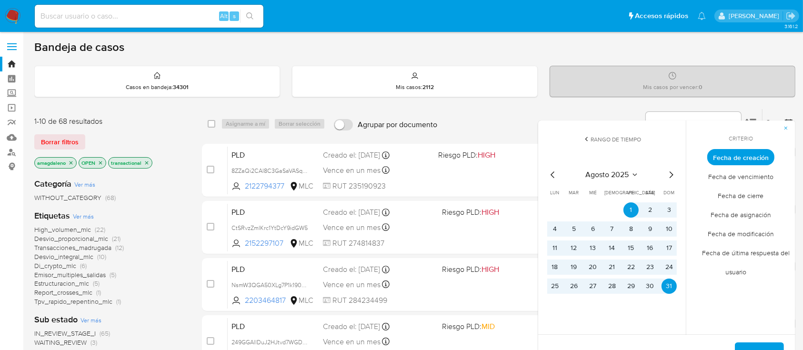
click at [546, 176] on div "agosto 2025 agosto 2025 lun lunes mar martes mié miércoles jue jueves vie viern…" at bounding box center [611, 230] width 152 height 150
click at [549, 173] on icon "Mes anterior" at bounding box center [552, 174] width 11 height 11
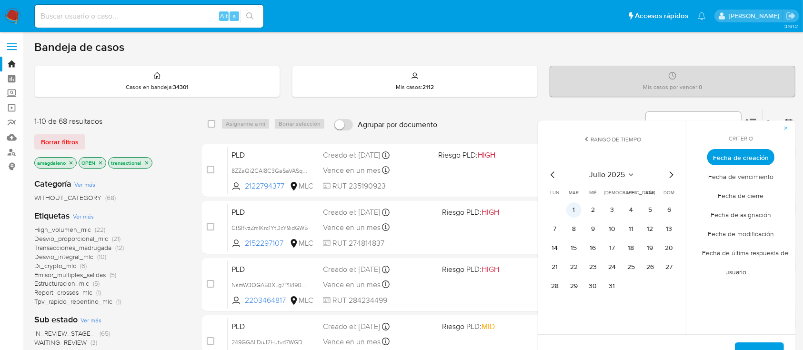
click at [568, 215] on button "1" at bounding box center [573, 209] width 15 height 15
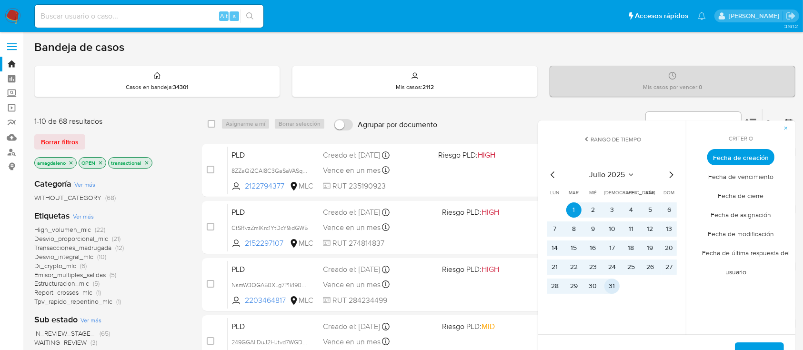
click at [609, 286] on button "31" at bounding box center [611, 285] width 15 height 15
click at [765, 345] on span "Aplicar" at bounding box center [759, 353] width 24 height 21
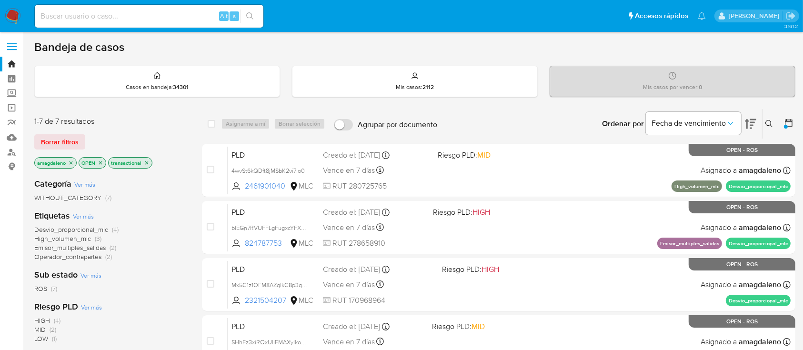
click at [145, 162] on icon "close-filter" at bounding box center [147, 163] width 6 height 6
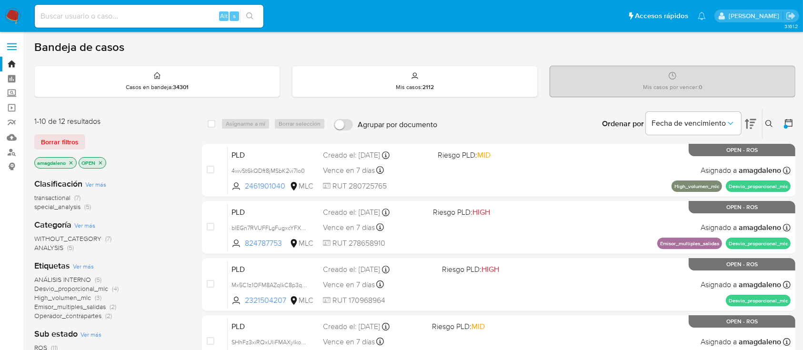
click at [67, 197] on span "transactional" at bounding box center [52, 198] width 36 height 10
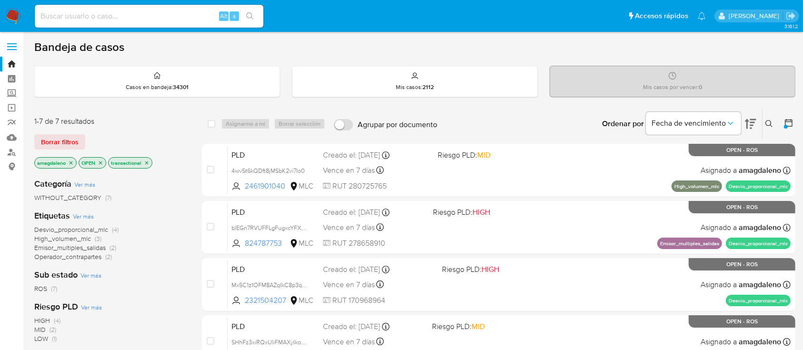
click at [149, 164] on icon "close-filter" at bounding box center [147, 163] width 6 height 6
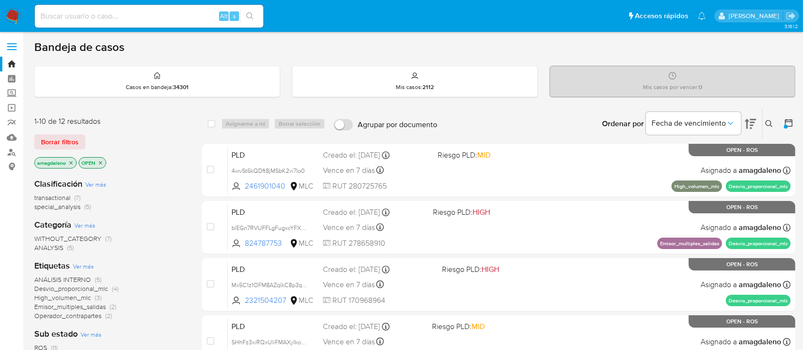
click at [72, 204] on span "special_analysis" at bounding box center [57, 207] width 46 height 10
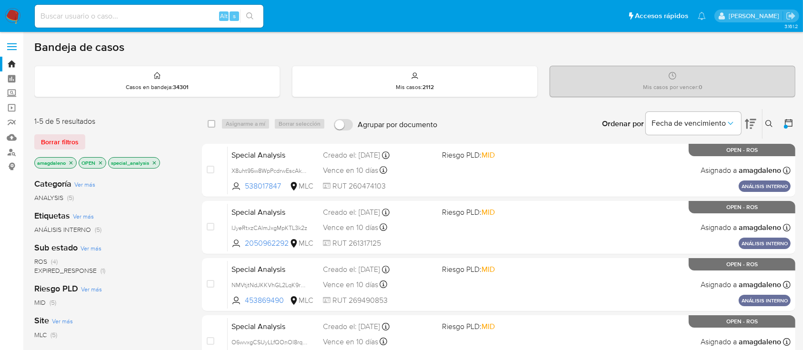
click at [153, 164] on icon "close-filter" at bounding box center [154, 163] width 6 height 6
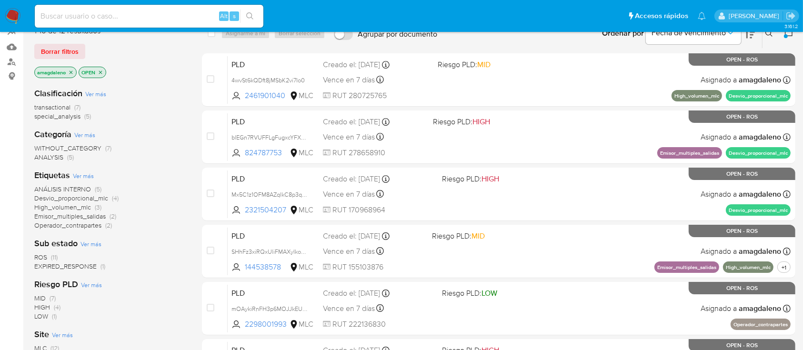
scroll to position [63, 0]
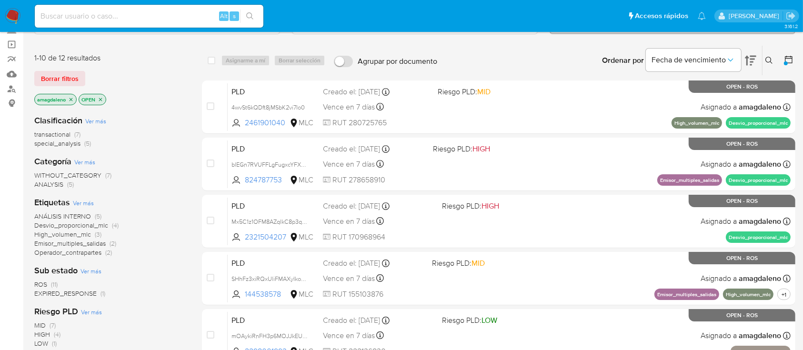
click at [54, 136] on span "transactional" at bounding box center [52, 134] width 36 height 10
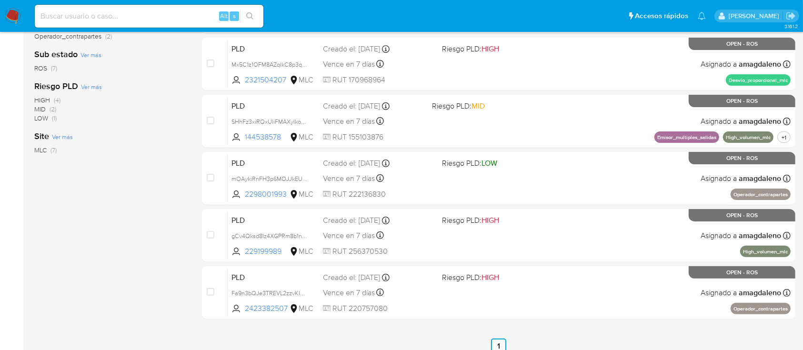
scroll to position [200, 0]
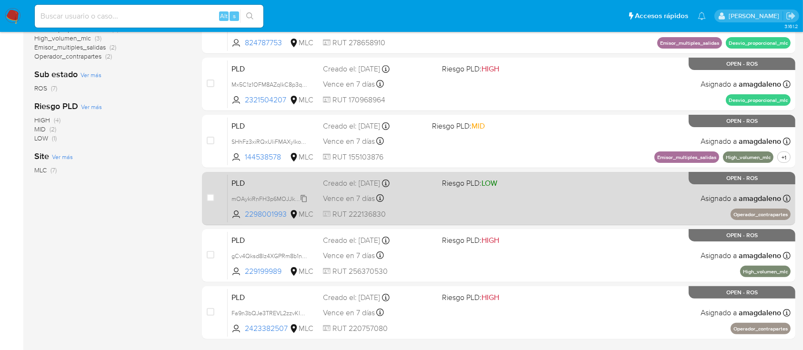
click at [286, 196] on span "mOAykiRnFH3p6MOJJkEUcHez" at bounding box center [273, 198] width 84 height 10
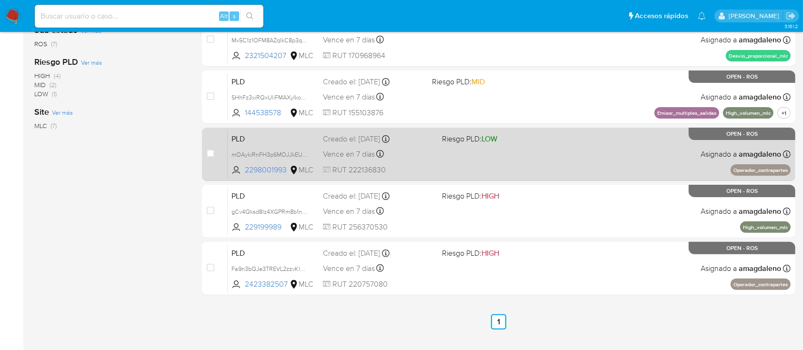
scroll to position [264, 0]
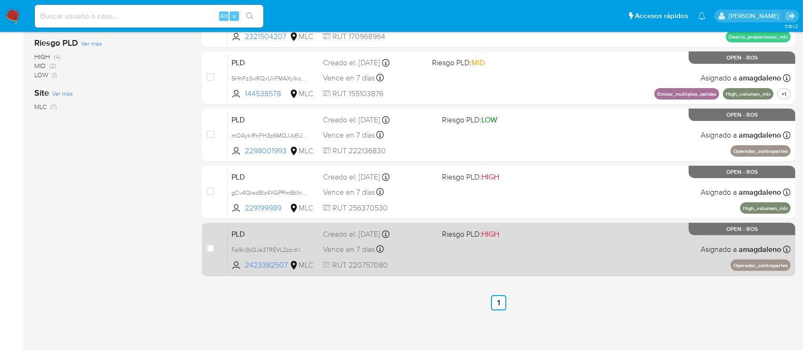
click at [407, 253] on div "Vence en 7 días Vence el 10/10/2025 16:10:22" at bounding box center [378, 249] width 111 height 13
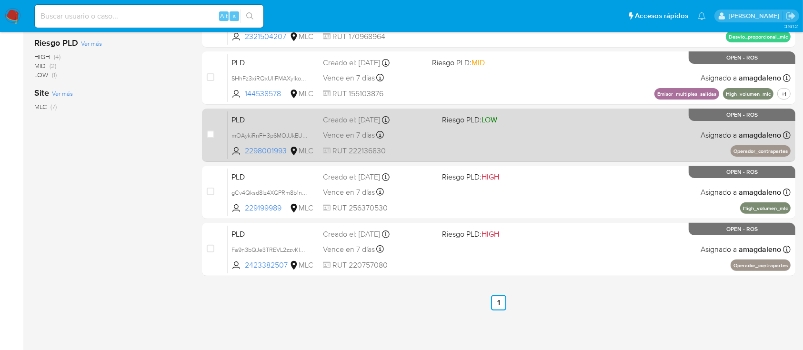
click at [450, 138] on div "PLD mOAykiRnFH3p6MOJJkEUcHez 2298001993 MLC Riesgo PLD: LOW Creado el: 12/07/20…" at bounding box center [509, 135] width 563 height 48
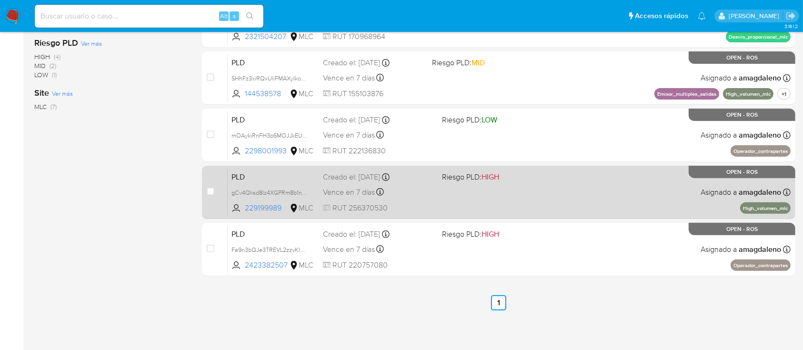
scroll to position [200, 0]
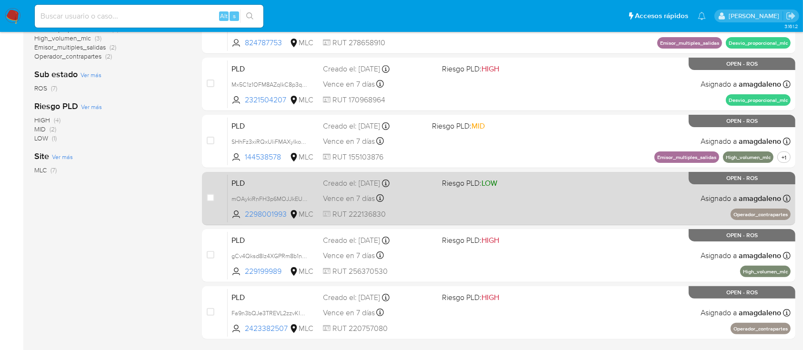
click at [420, 205] on div "PLD mOAykiRnFH3p6MOJJkEUcHez 2298001993 MLC Riesgo PLD: LOW Creado el: 12/07/20…" at bounding box center [509, 198] width 563 height 48
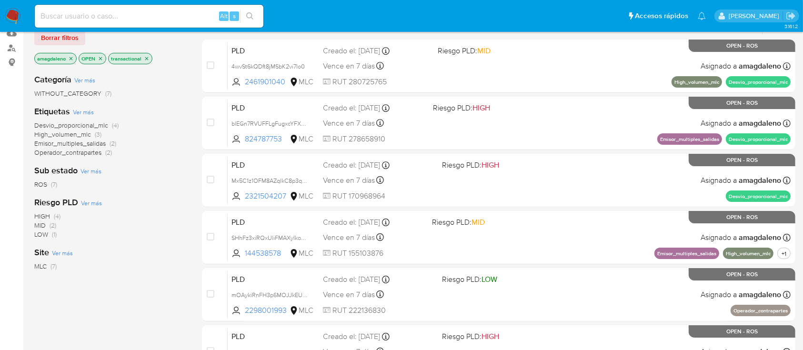
scroll to position [0, 0]
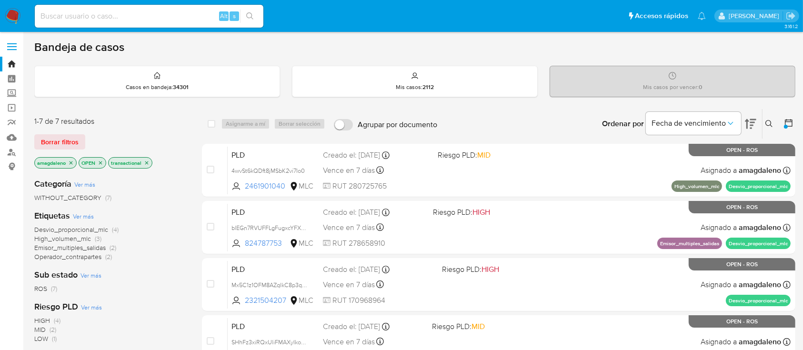
click at [782, 126] on div at bounding box center [786, 124] width 17 height 30
click at [786, 123] on icon at bounding box center [788, 123] width 10 height 10
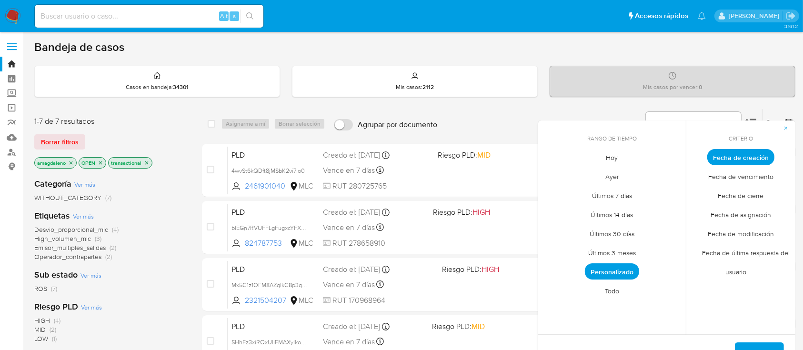
click at [618, 270] on span "Personalizado" at bounding box center [612, 271] width 54 height 16
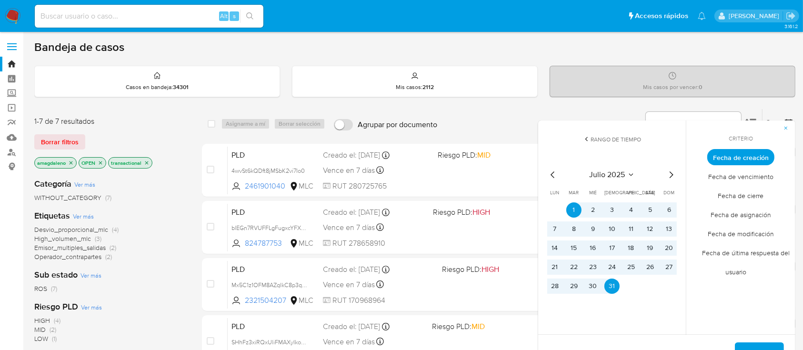
click at [669, 175] on icon "Mes siguiente" at bounding box center [670, 174] width 11 height 11
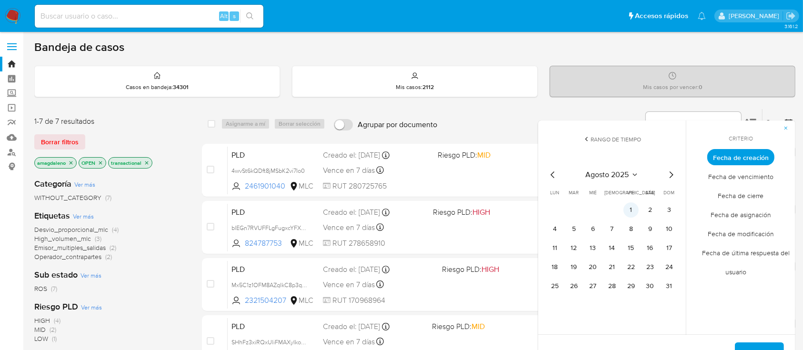
click at [639, 208] on tr "1 2 3" at bounding box center [611, 209] width 129 height 15
click at [634, 208] on button "1" at bounding box center [630, 209] width 15 height 15
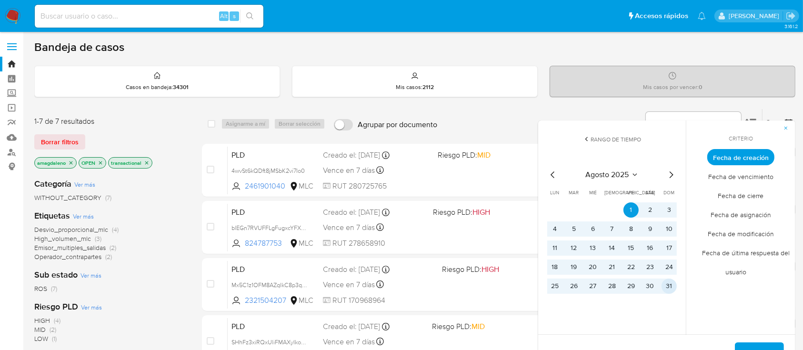
click at [669, 289] on button "31" at bounding box center [668, 285] width 15 height 15
click at [752, 345] on span "Aplicar" at bounding box center [759, 353] width 24 height 21
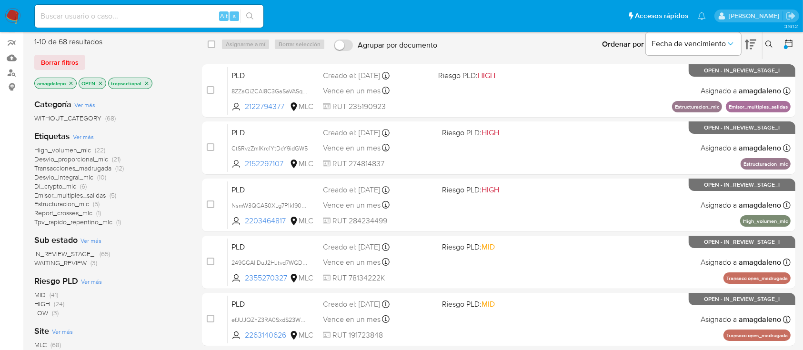
scroll to position [79, 0]
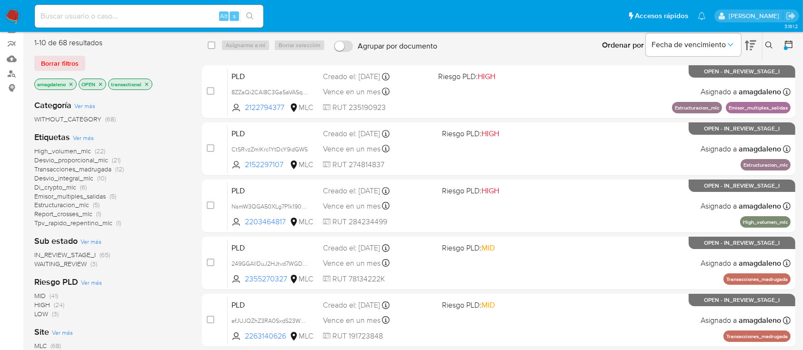
click at [62, 187] on span "Di_crypto_mlc" at bounding box center [55, 187] width 42 height 10
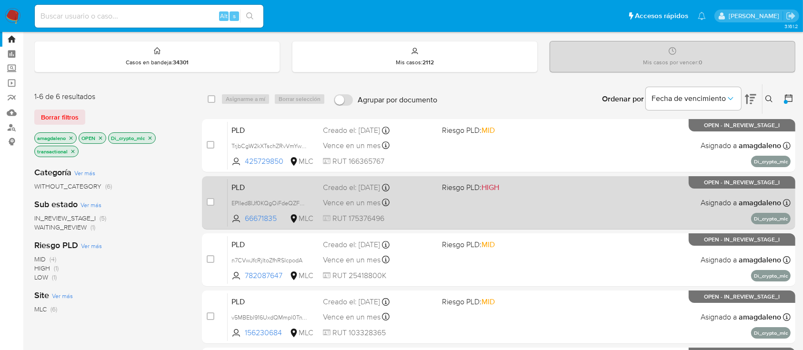
scroll to position [63, 0]
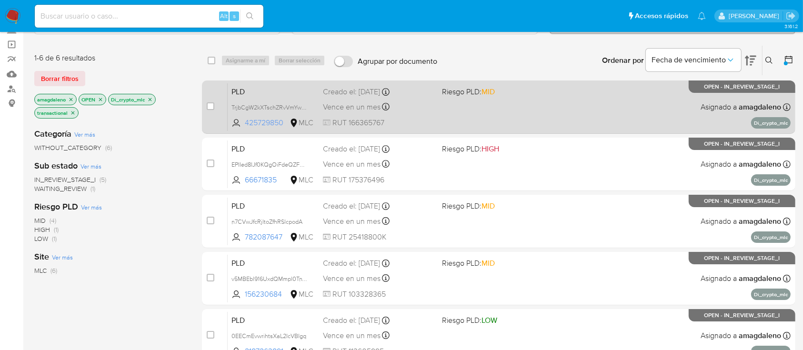
drag, startPoint x: 286, startPoint y: 136, endPoint x: 268, endPoint y: 117, distance: 26.6
click at [271, 120] on div "case-item-checkbox No es posible asignar el caso PLD TrjbCgW2kXTschZRvVmYwCHo 4…" at bounding box center [498, 249] width 593 height 339
click at [268, 118] on span "425729850" at bounding box center [266, 123] width 43 height 10
click at [426, 106] on div "Vence en un mes Vence el 10/11/2025 06:06:03" at bounding box center [378, 106] width 111 height 13
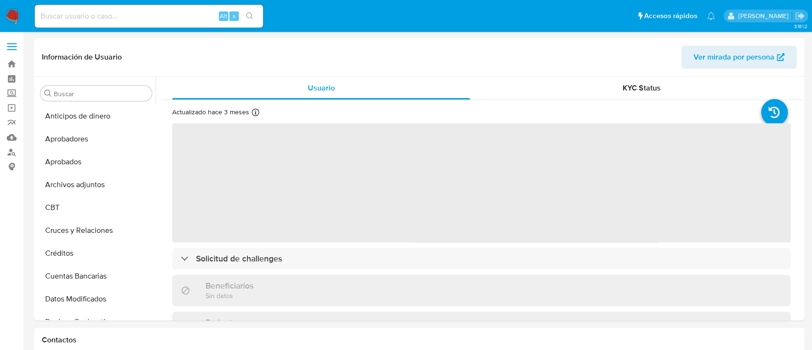
select select "10"
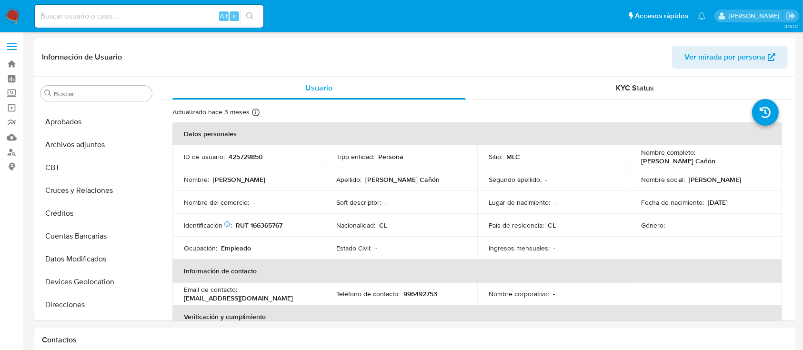
scroll to position [448, 0]
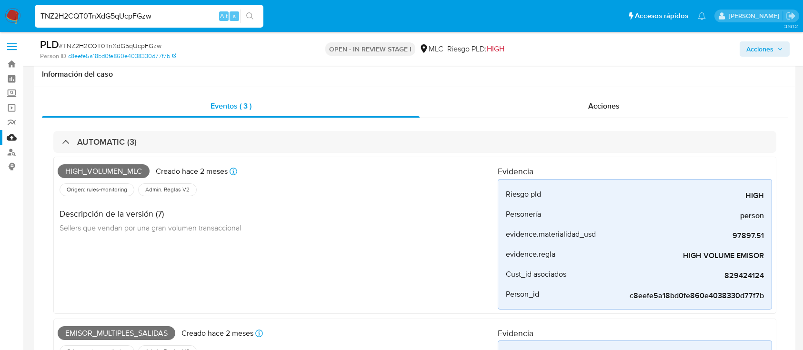
select select "10"
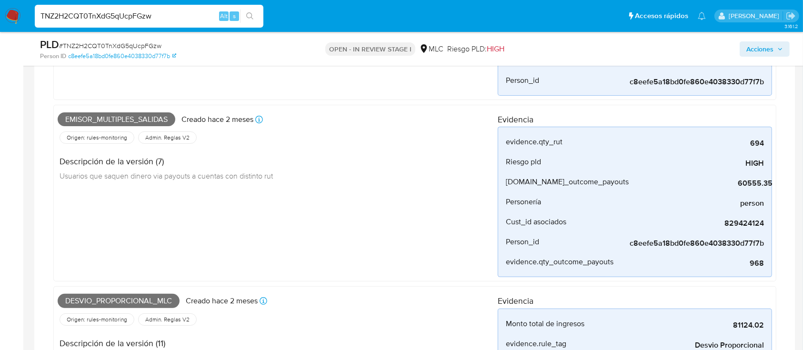
scroll to position [258, 0]
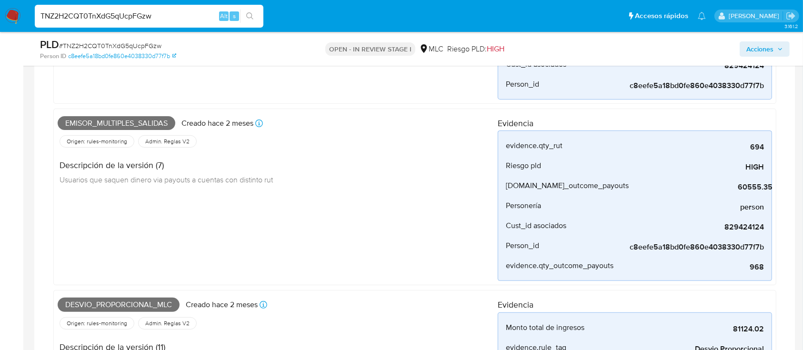
click at [18, 17] on img at bounding box center [13, 16] width 16 height 16
